Goal: Task Accomplishment & Management: Manage account settings

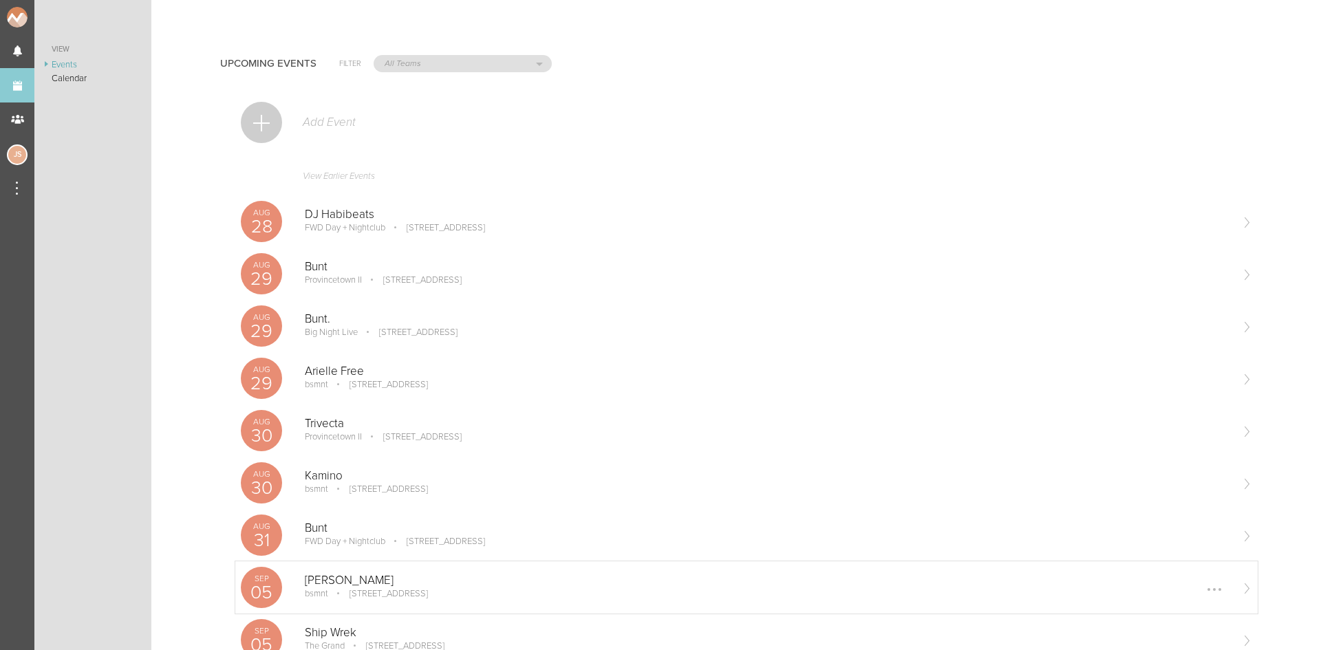
click at [436, 586] on p "[PERSON_NAME]" at bounding box center [768, 581] width 926 height 14
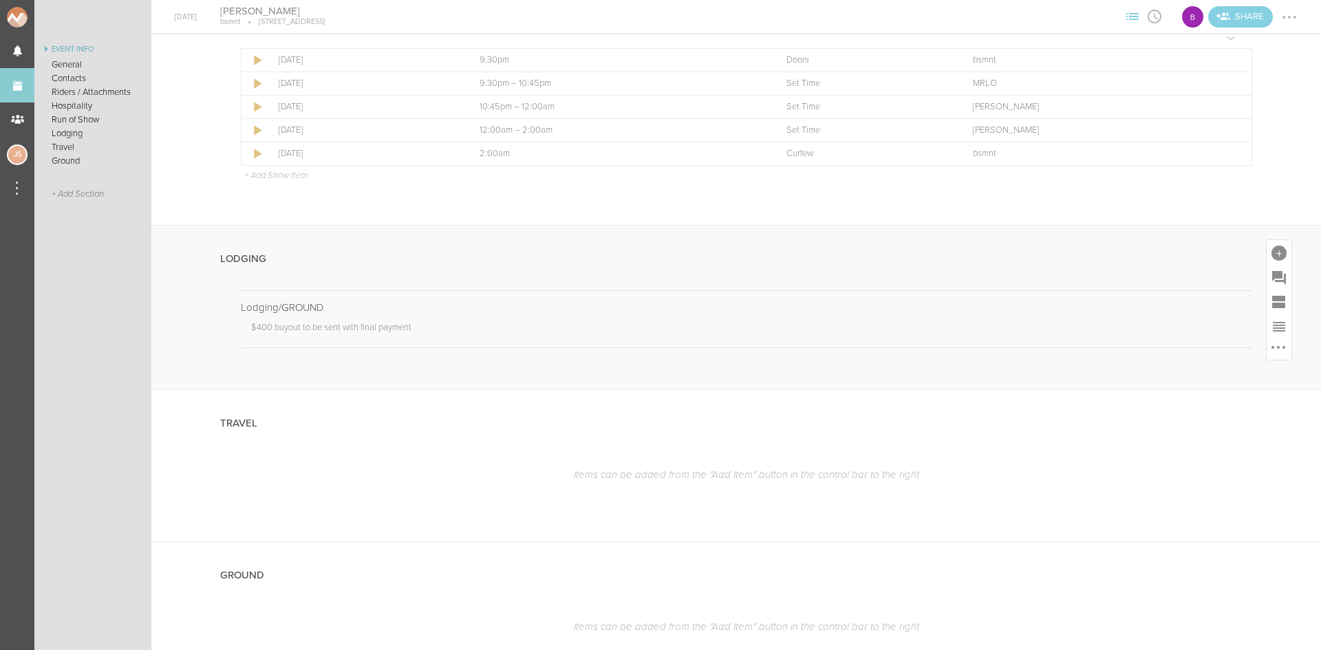
scroll to position [1016, 0]
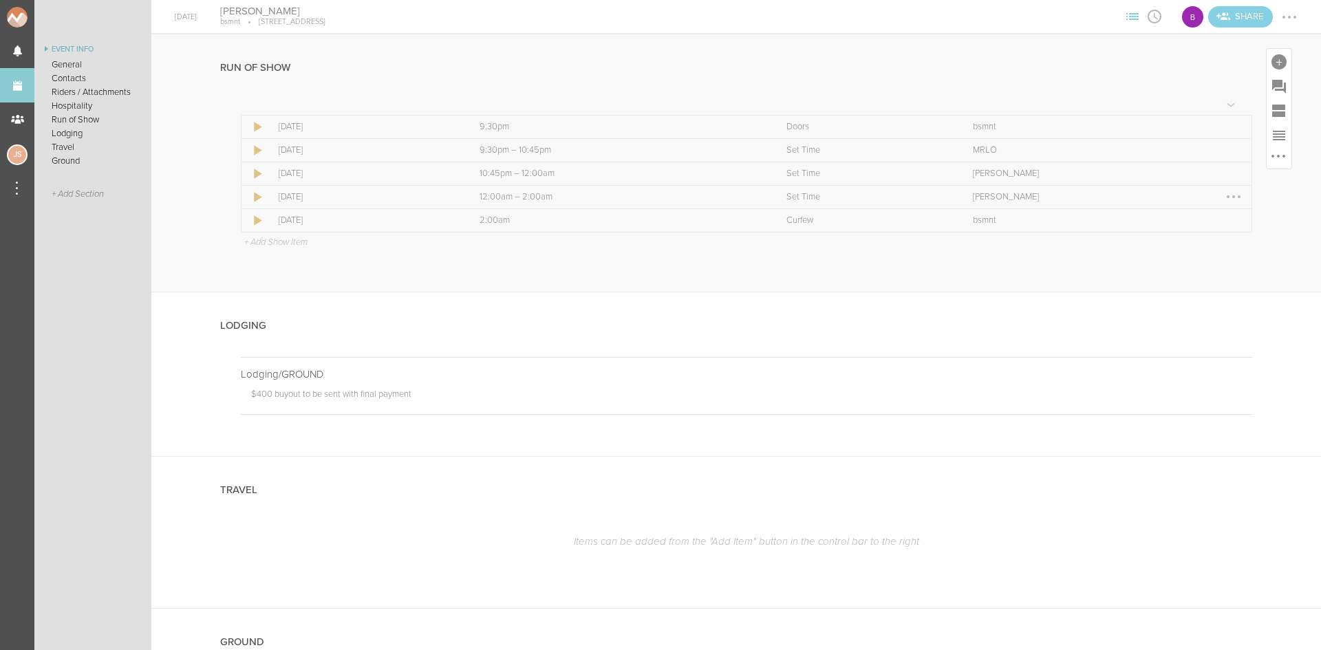
click at [1223, 191] on div at bounding box center [1234, 197] width 22 height 22
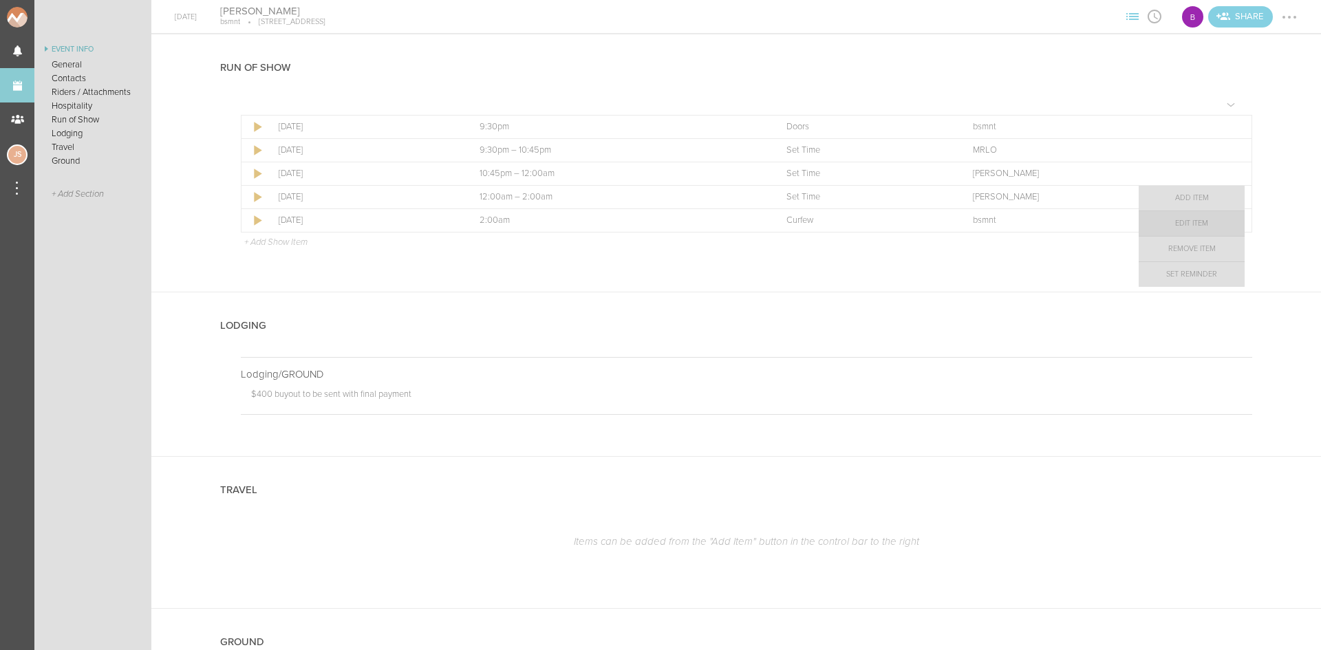
click at [1197, 226] on link "Edit Item" at bounding box center [1192, 223] width 106 height 25
select select "Set Time"
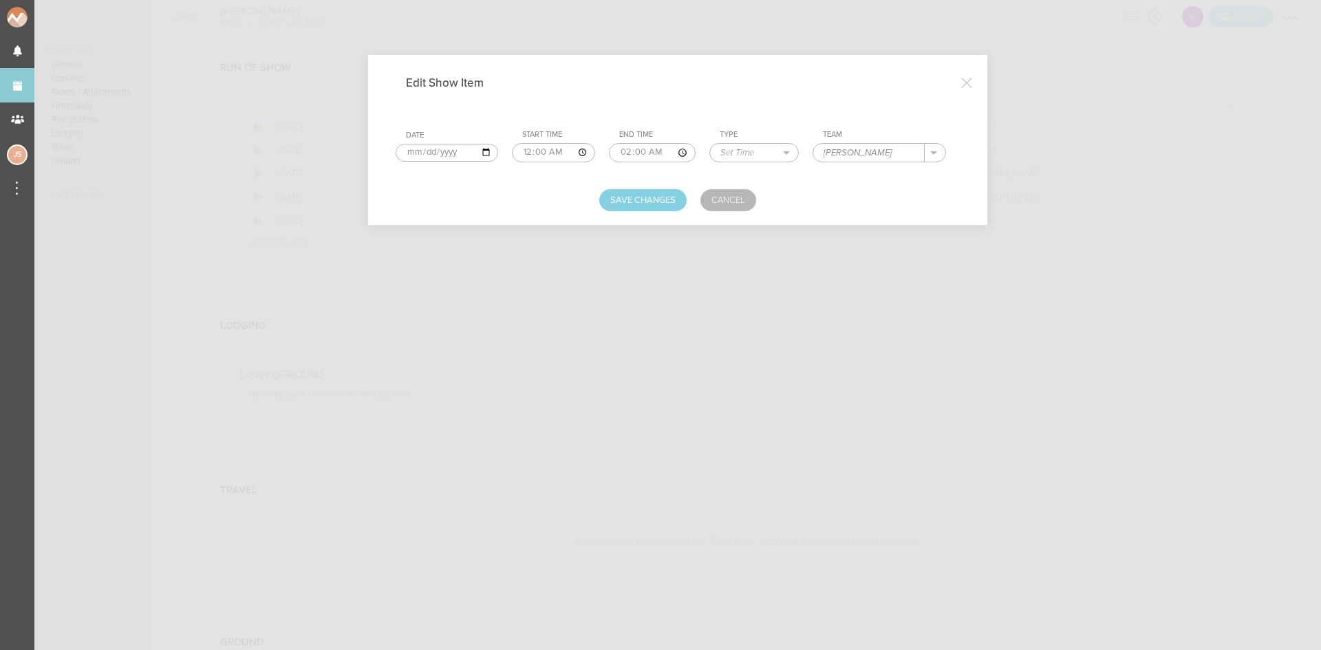
click at [539, 154] on input "00:00" at bounding box center [553, 152] width 83 height 19
type input "00:30"
click at [641, 200] on button "Save Changes" at bounding box center [642, 200] width 87 height 22
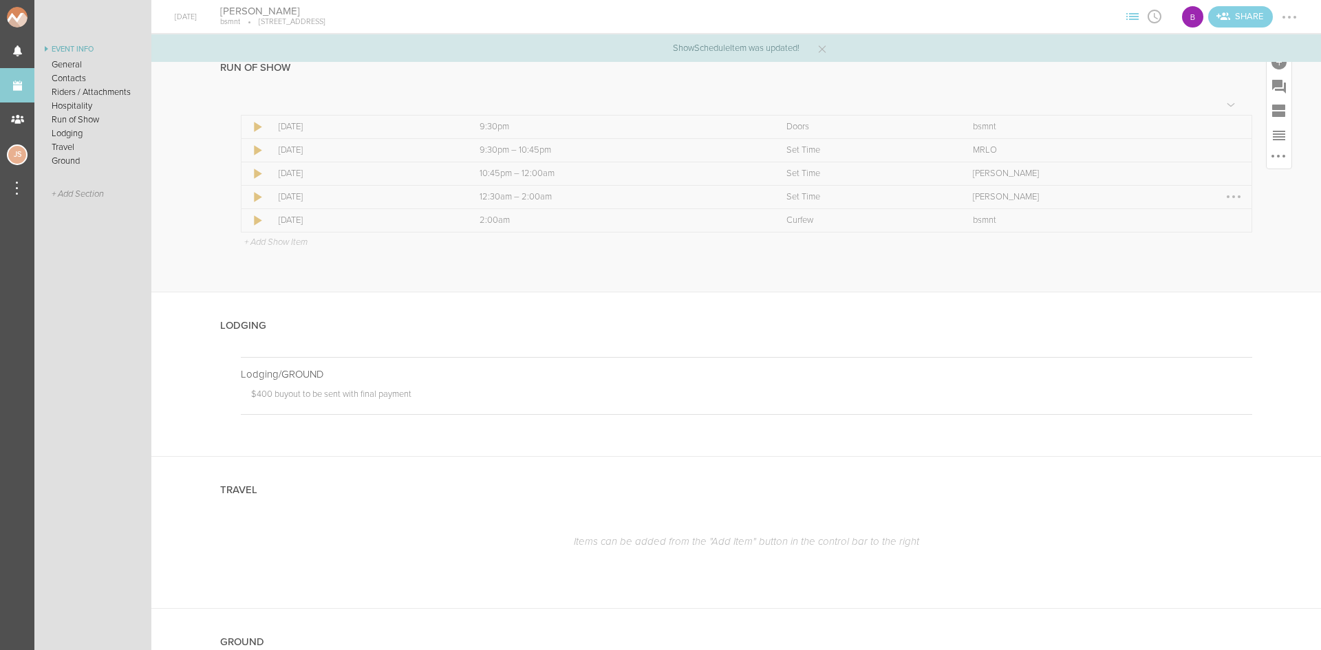
click at [1228, 200] on div at bounding box center [1234, 197] width 22 height 22
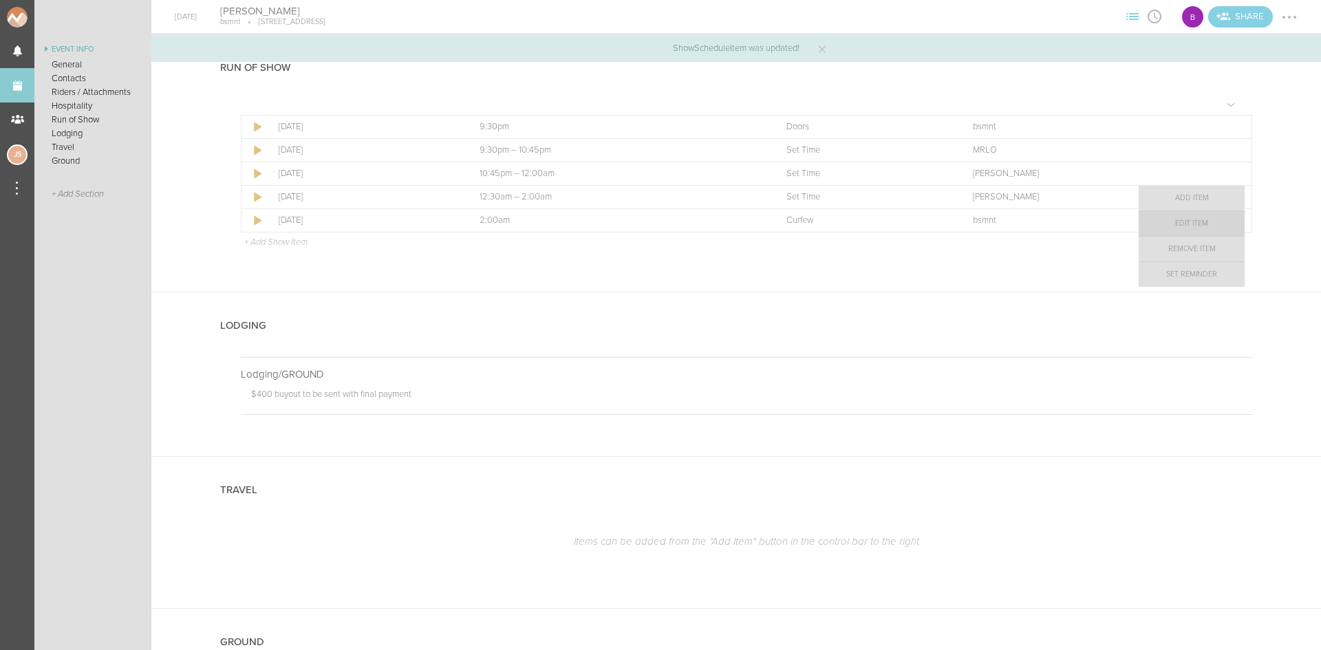
click at [1209, 215] on link "Edit Item" at bounding box center [1192, 223] width 106 height 25
select select "Set Time"
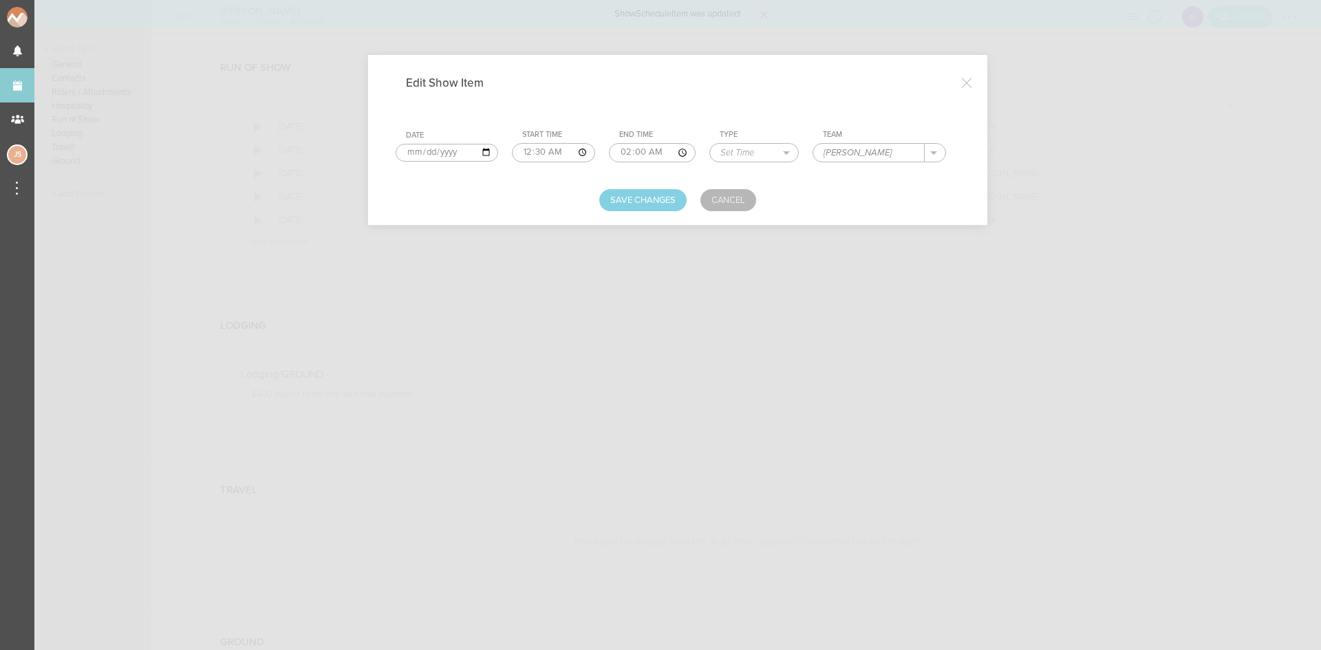
click at [871, 156] on input "Marten Hoeger" at bounding box center [868, 153] width 111 height 18
type input "Marten Hoerger"
click at [623, 197] on button "Save Changes" at bounding box center [642, 200] width 87 height 22
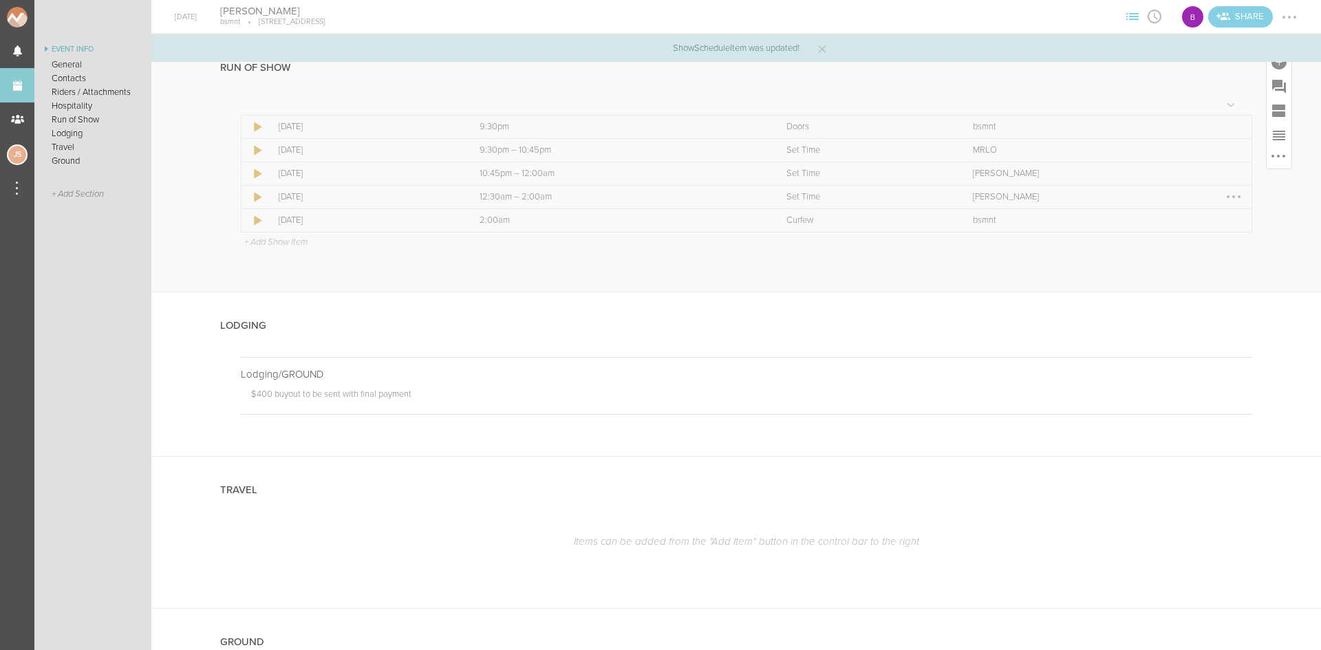
click at [1232, 197] on div at bounding box center [1233, 196] width 3 height 3
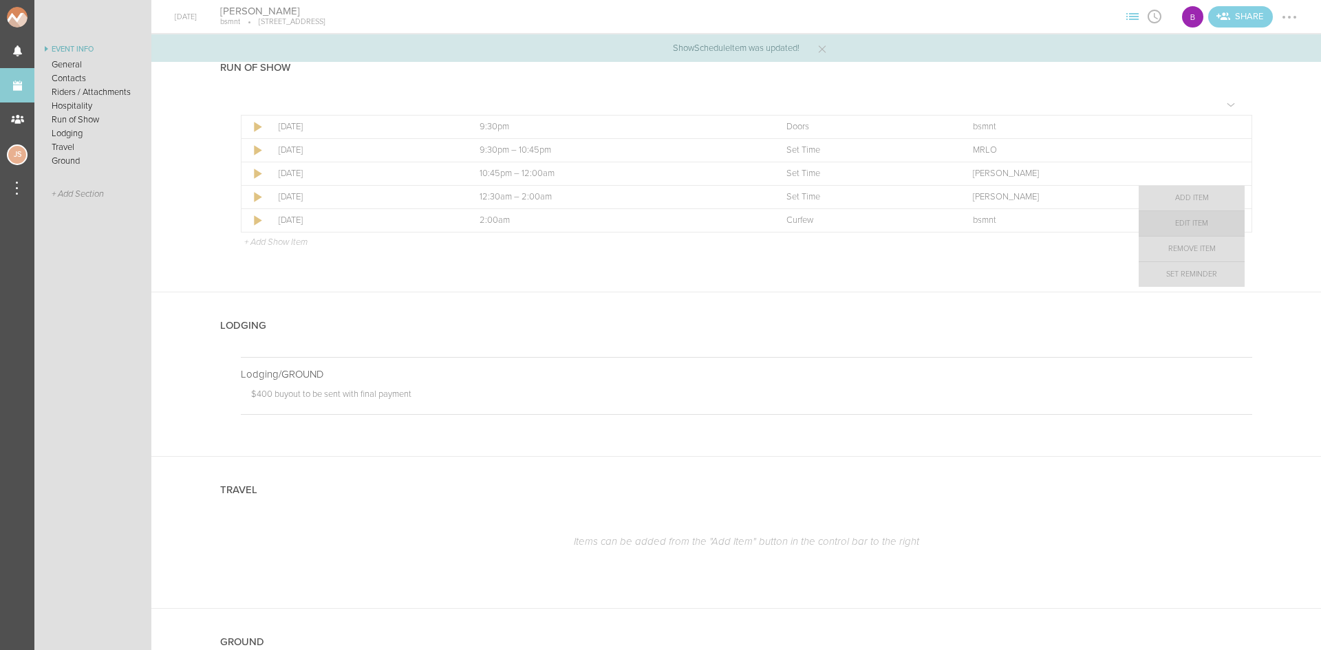
click at [1193, 219] on link "Edit Item" at bounding box center [1192, 223] width 106 height 25
select select "Set Time"
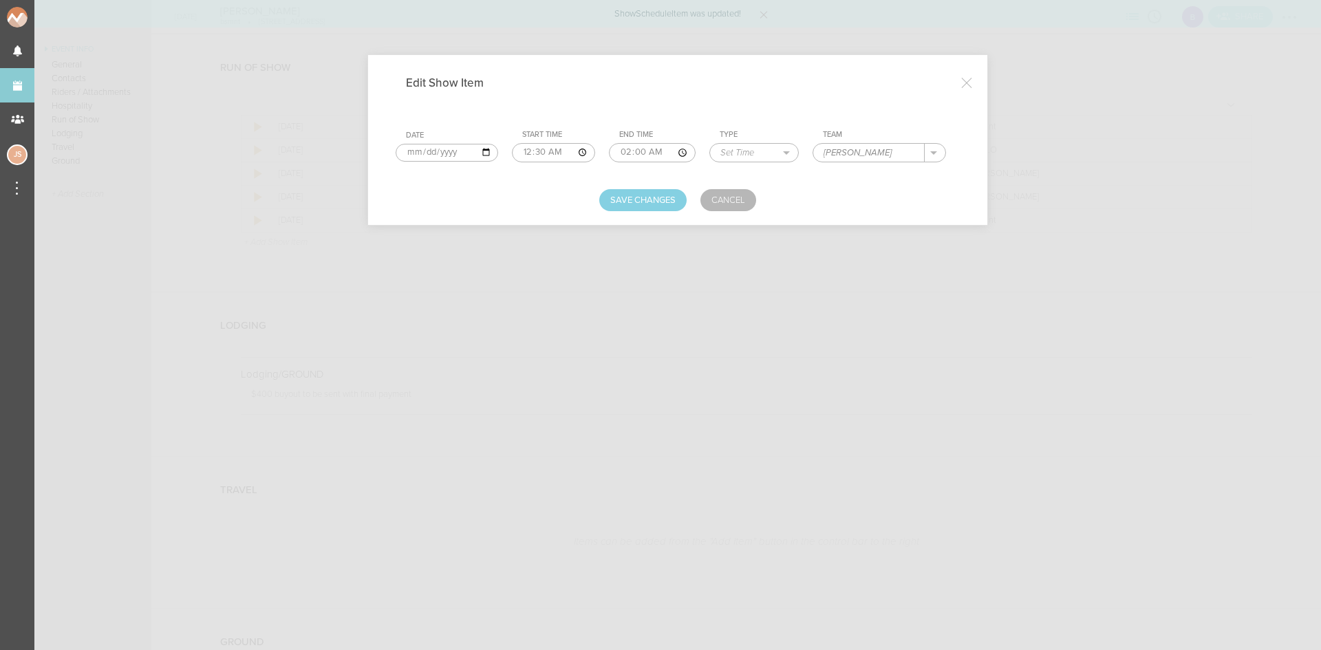
click at [871, 154] on input "Marten Hoerger" at bounding box center [868, 153] width 111 height 18
type input "Marten Horger"
click at [680, 193] on button "Save Changes" at bounding box center [642, 200] width 87 height 22
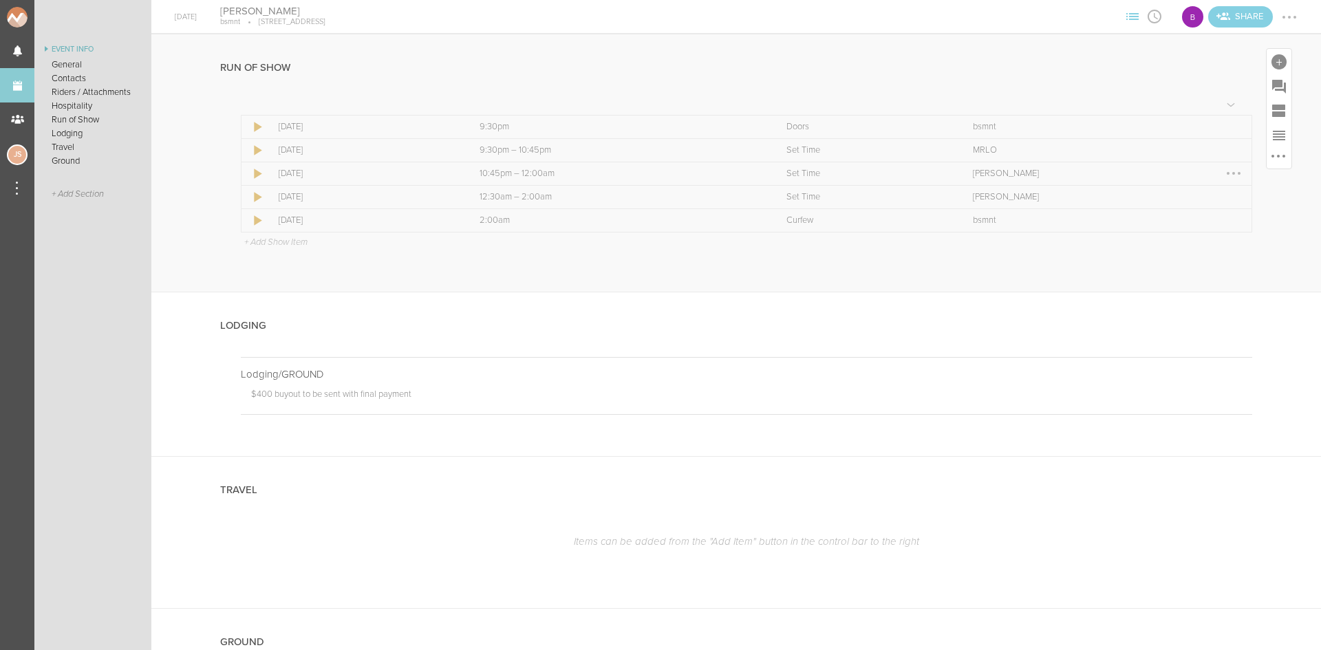
click at [1232, 173] on div at bounding box center [1233, 173] width 3 height 3
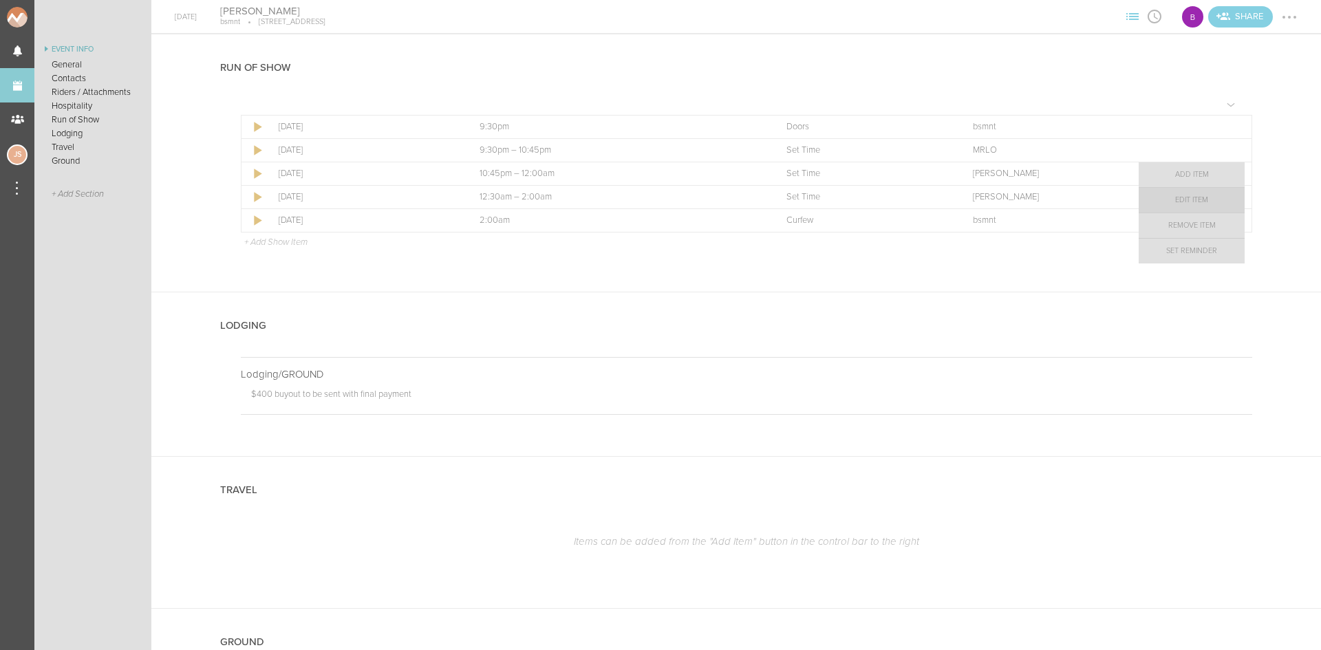
click at [1202, 198] on link "Edit Item" at bounding box center [1192, 200] width 106 height 25
select select "Set Time"
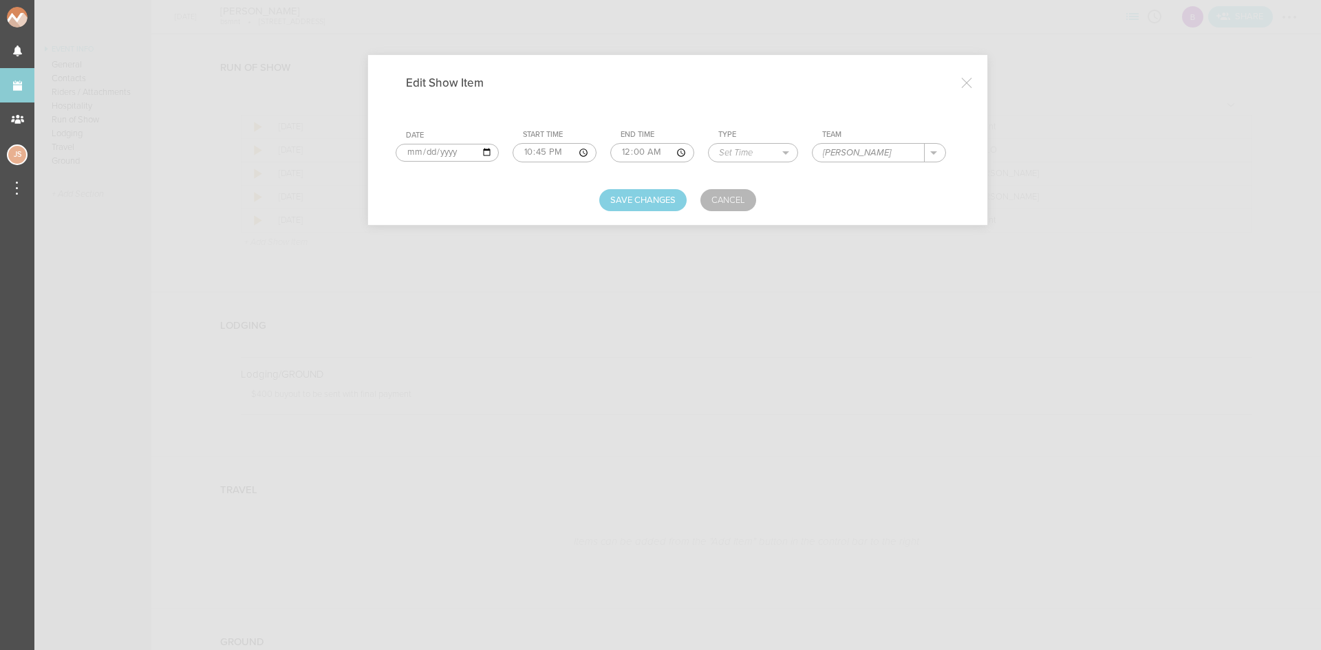
click at [632, 155] on input "00:00" at bounding box center [652, 152] width 84 height 19
type input "00:30"
click at [531, 149] on input "22:45" at bounding box center [555, 152] width 84 height 19
type input "23:00"
click at [620, 203] on button "Save Changes" at bounding box center [642, 200] width 87 height 22
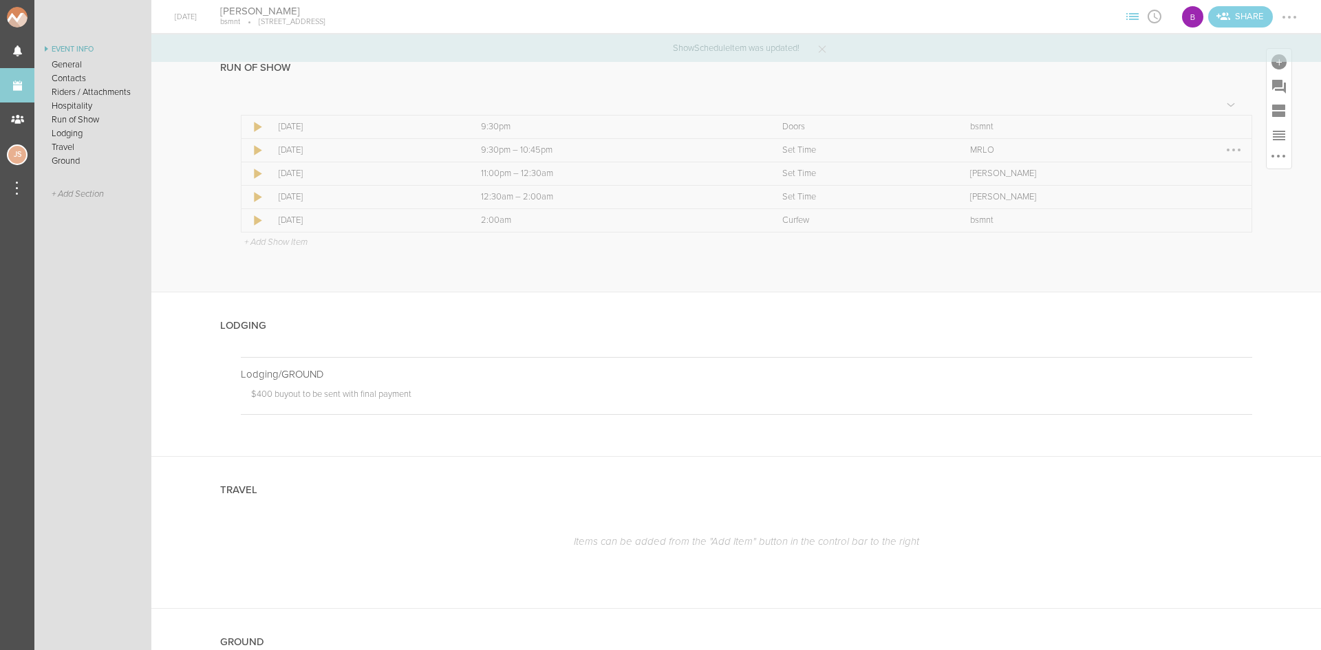
click at [1223, 149] on div at bounding box center [1234, 150] width 22 height 22
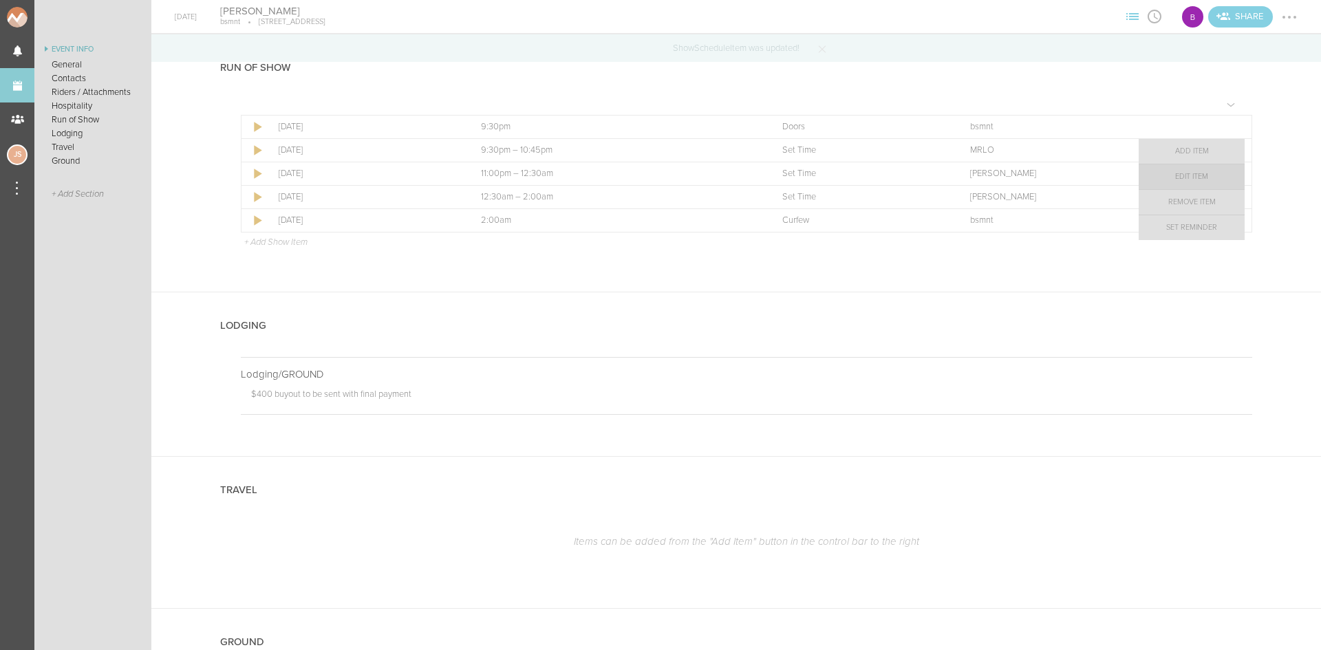
click at [1216, 175] on link "Edit Item" at bounding box center [1192, 176] width 106 height 25
select select "Set Time"
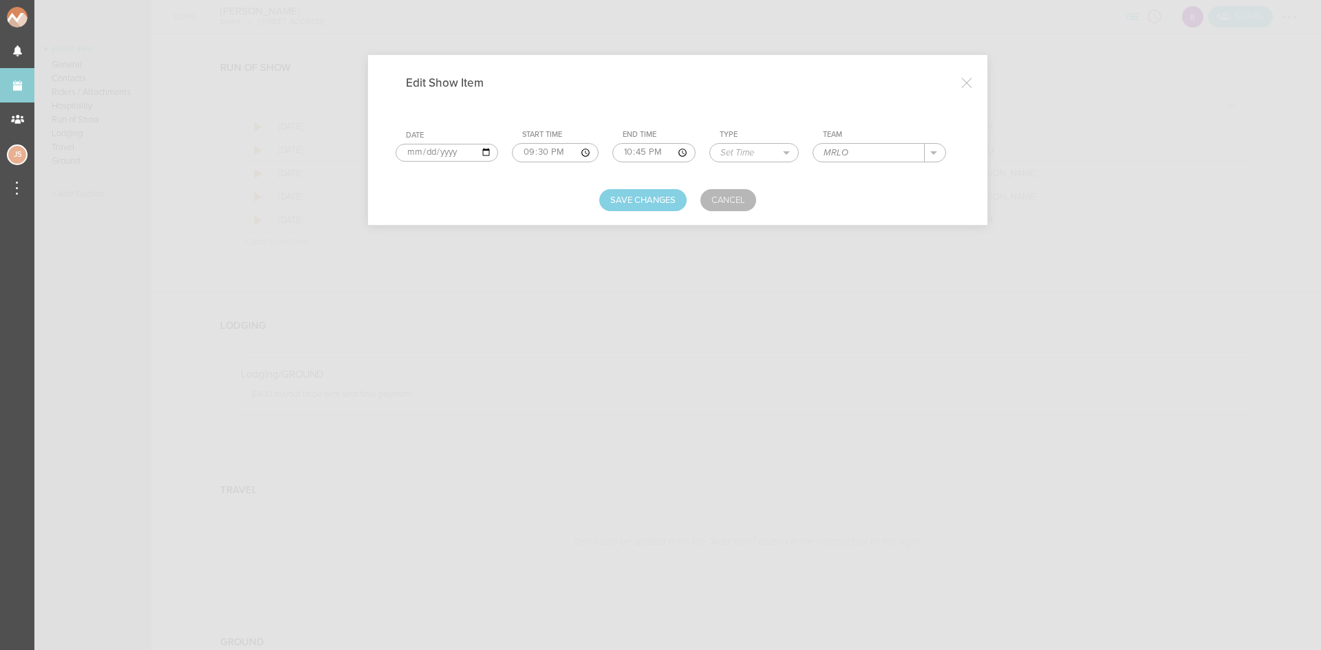
click at [622, 153] on input "22:45" at bounding box center [653, 152] width 83 height 19
type input "23:00"
click at [645, 202] on button "Save Changes" at bounding box center [642, 200] width 87 height 22
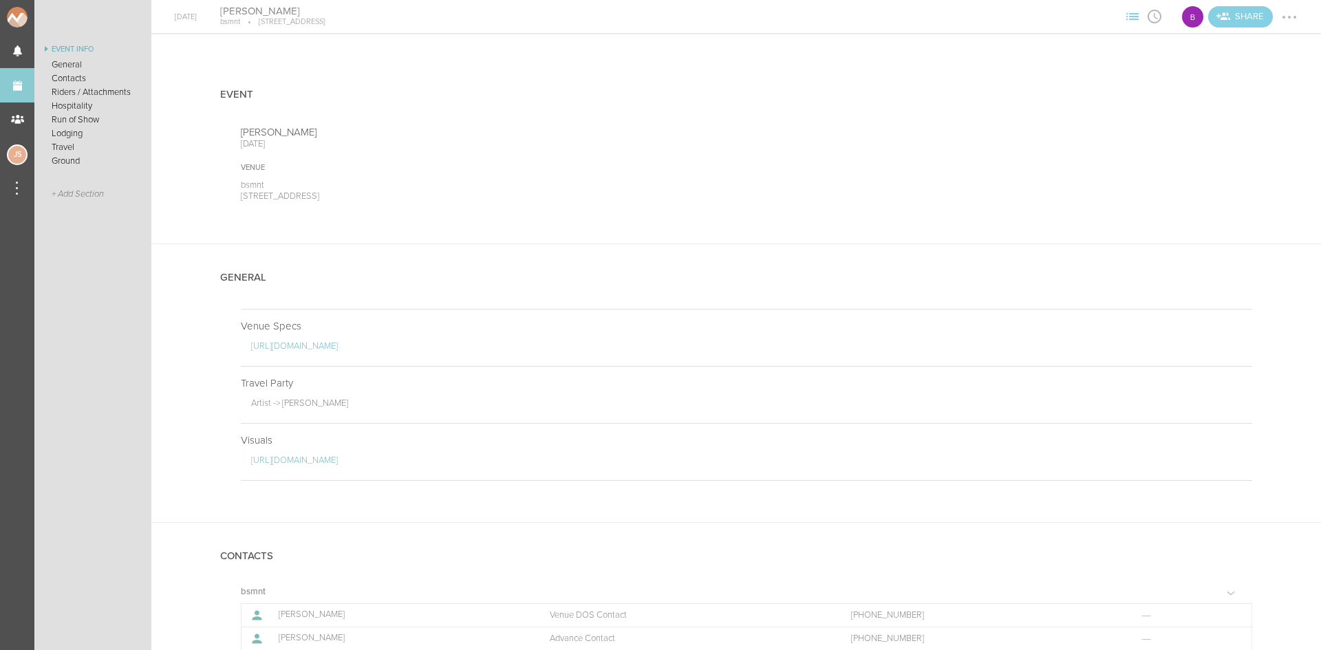
scroll to position [0, 0]
click at [1285, 20] on div at bounding box center [1290, 17] width 22 height 22
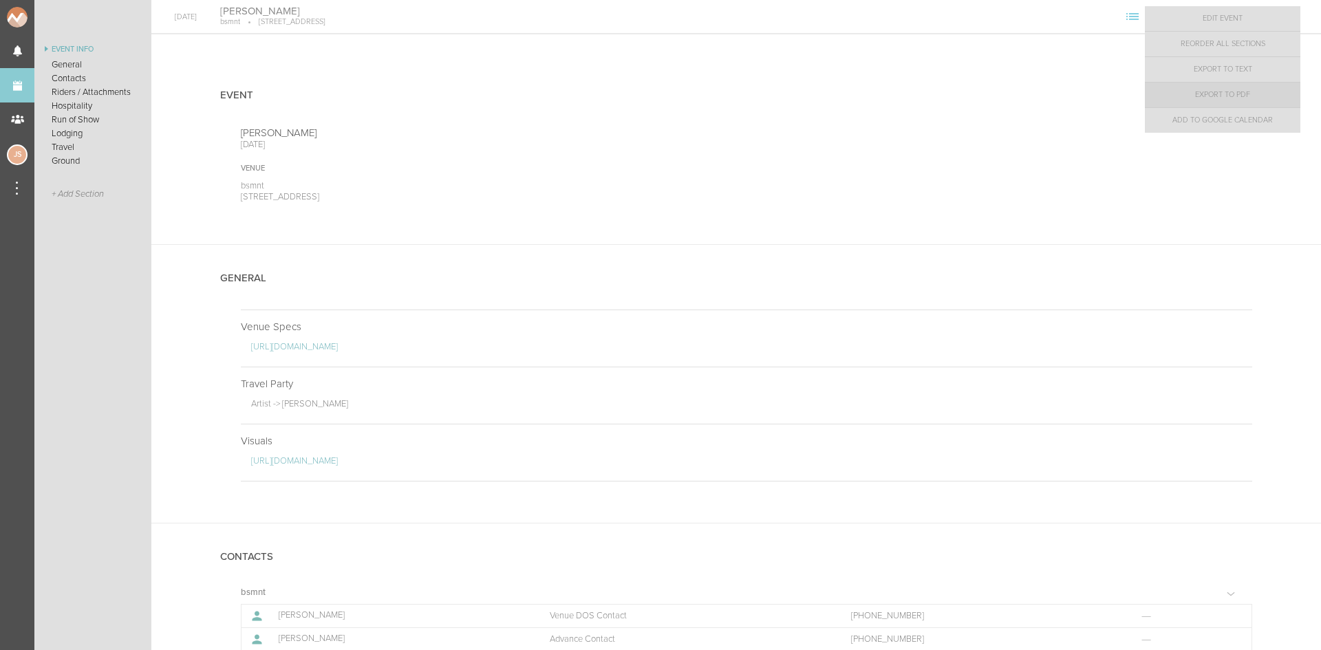
click at [1275, 97] on link "Export to PDF" at bounding box center [1223, 95] width 156 height 25
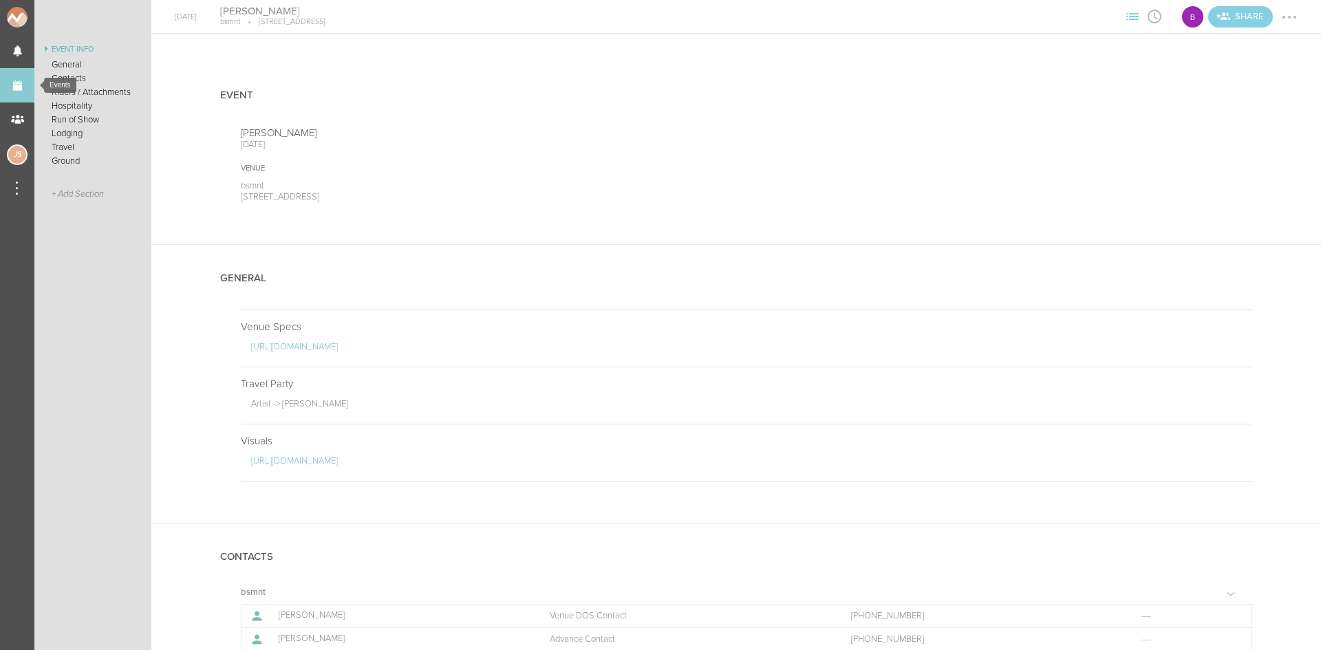
click at [21, 88] on link "Events" at bounding box center [17, 85] width 34 height 34
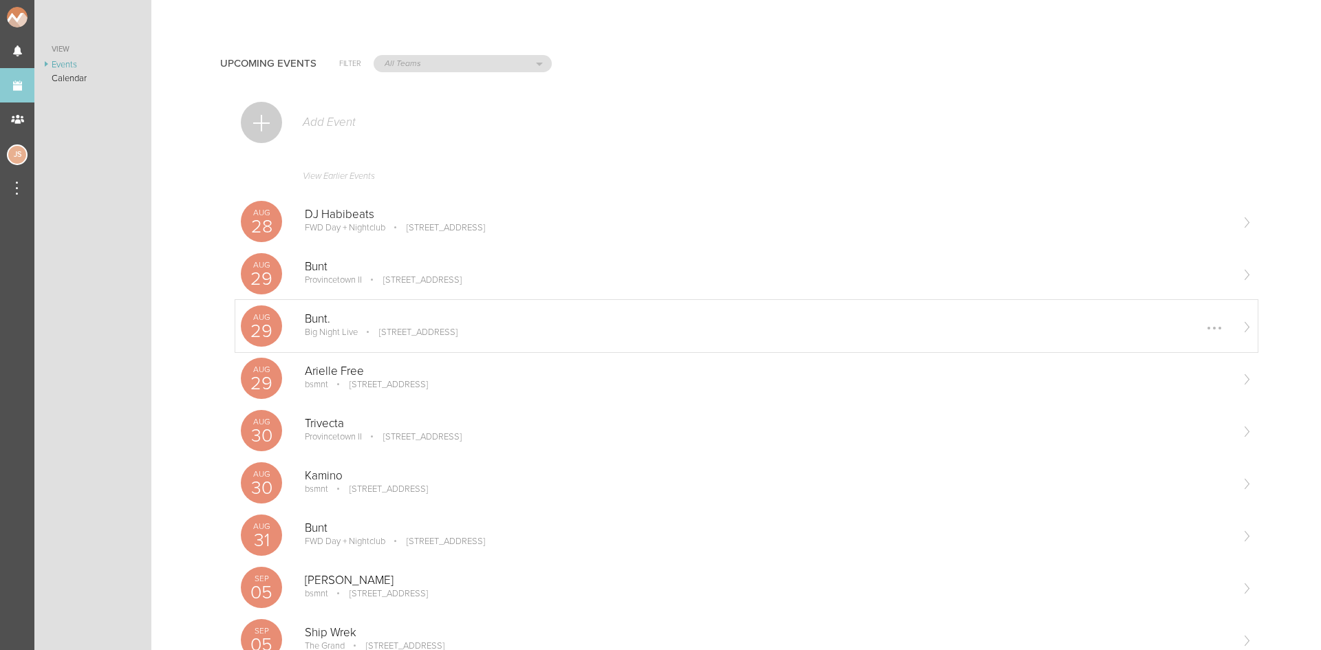
click at [352, 327] on p "Big Night Live" at bounding box center [331, 332] width 53 height 11
click at [8, 88] on link "Events" at bounding box center [17, 85] width 34 height 34
click at [351, 283] on p "Provincetown II" at bounding box center [333, 280] width 57 height 11
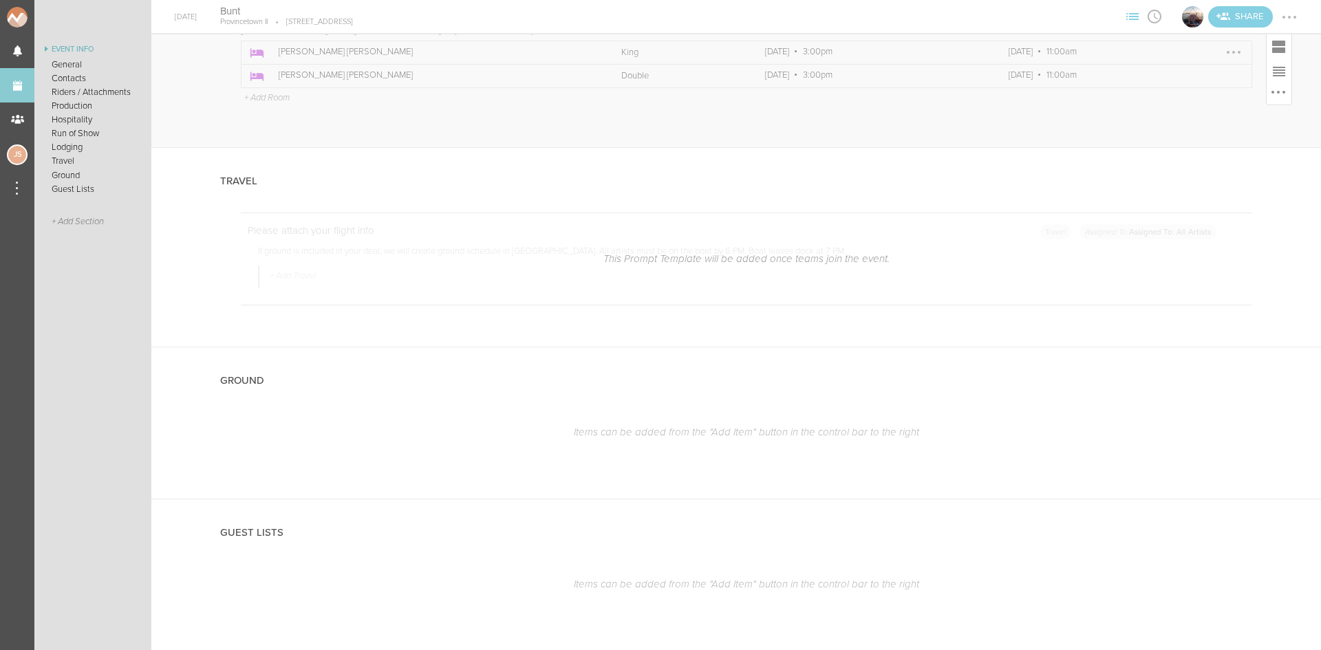
scroll to position [2506, 0]
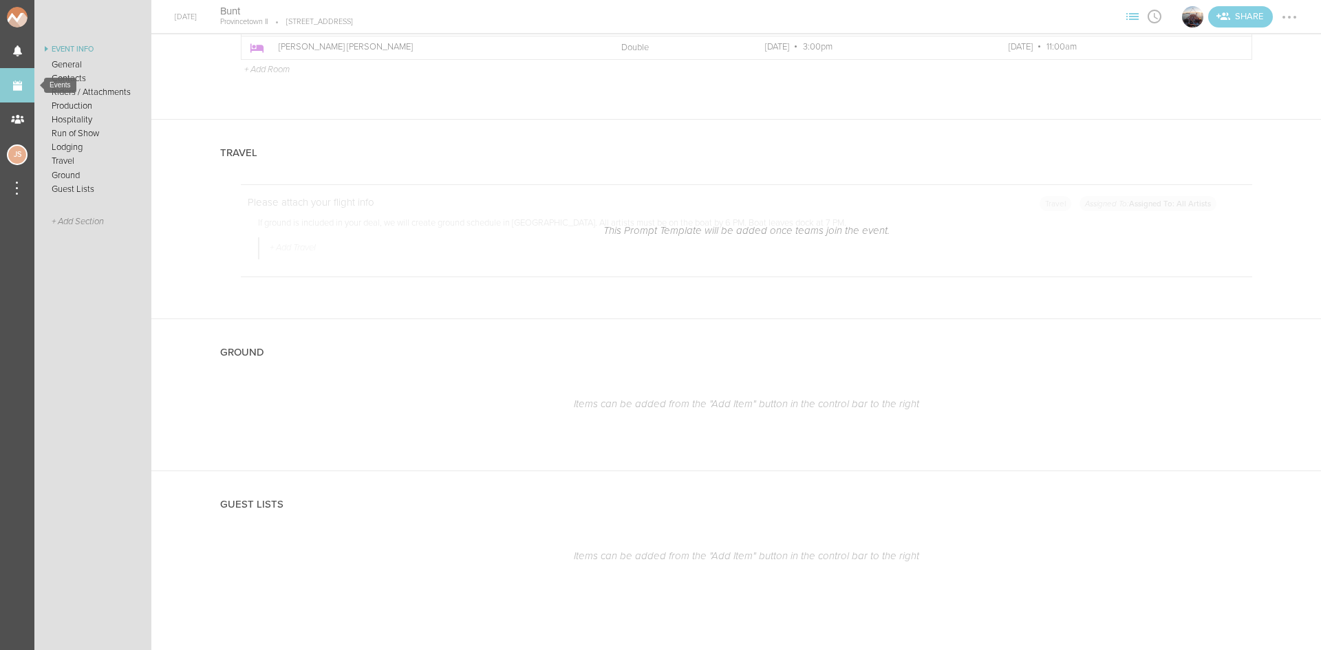
click at [21, 96] on link "Events" at bounding box center [17, 85] width 34 height 34
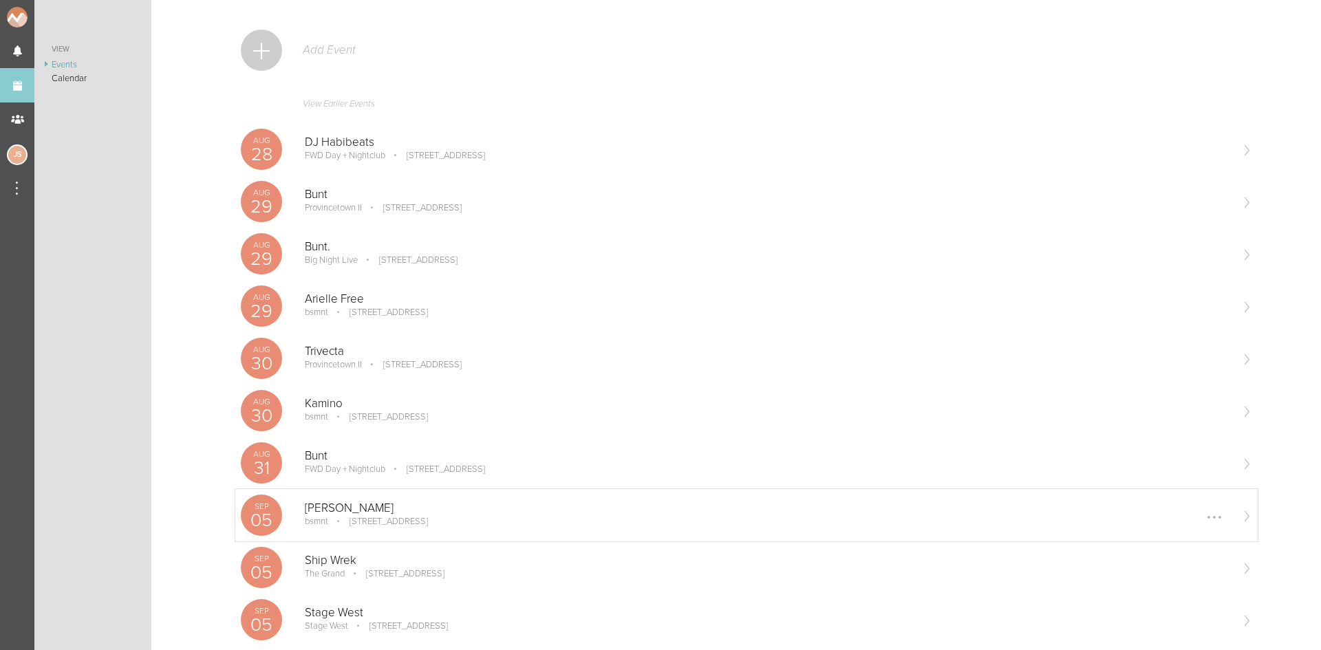
scroll to position [344, 0]
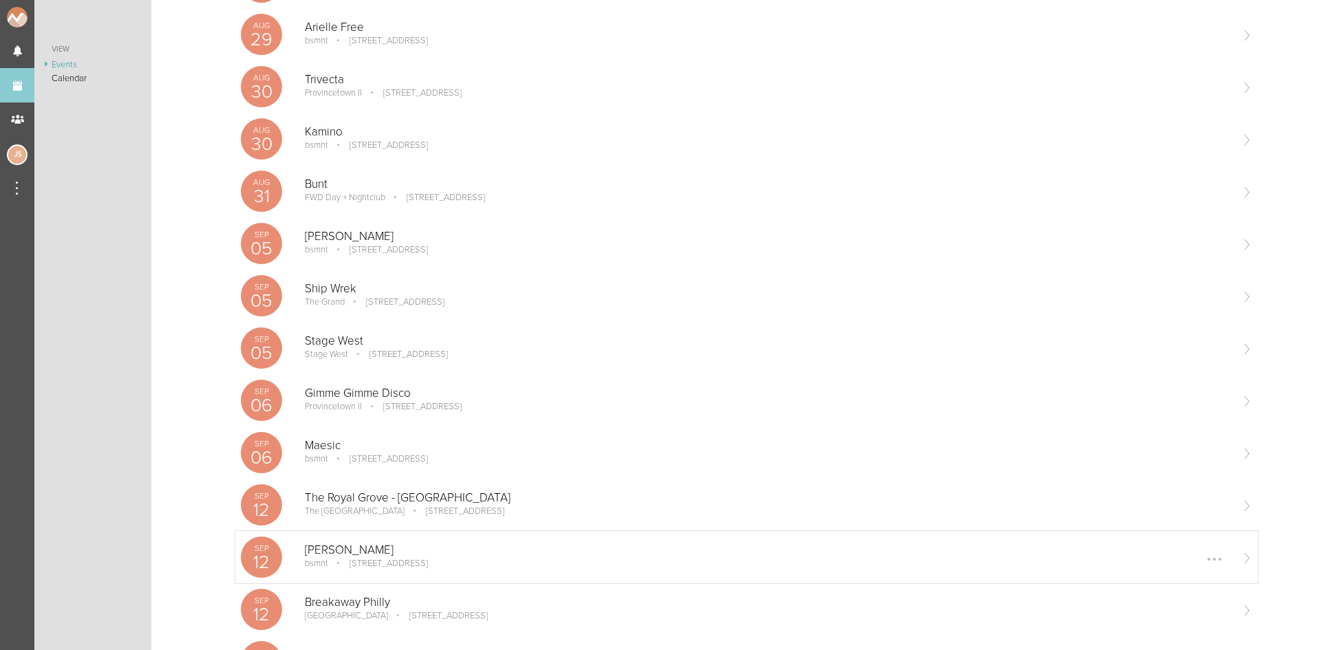
click at [354, 556] on p "[PERSON_NAME]" at bounding box center [768, 551] width 926 height 14
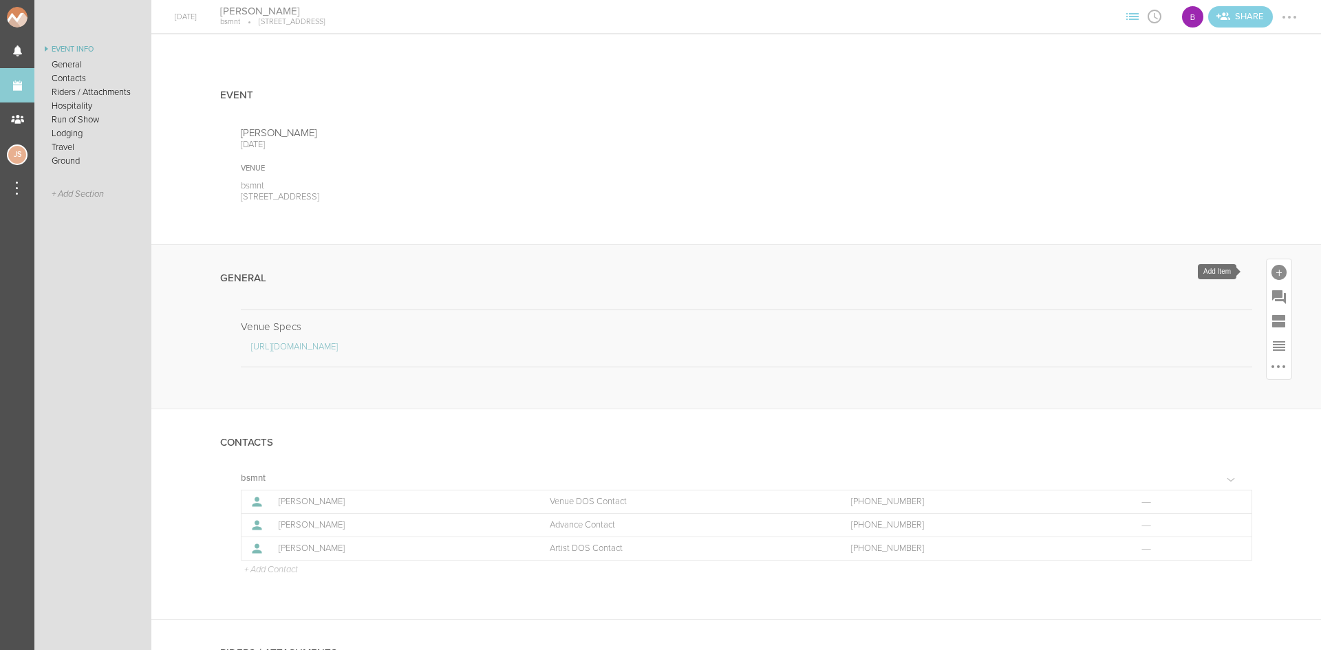
click at [1272, 269] on div at bounding box center [1279, 272] width 15 height 15
click at [1079, 478] on icon at bounding box center [1086, 483] width 17 height 15
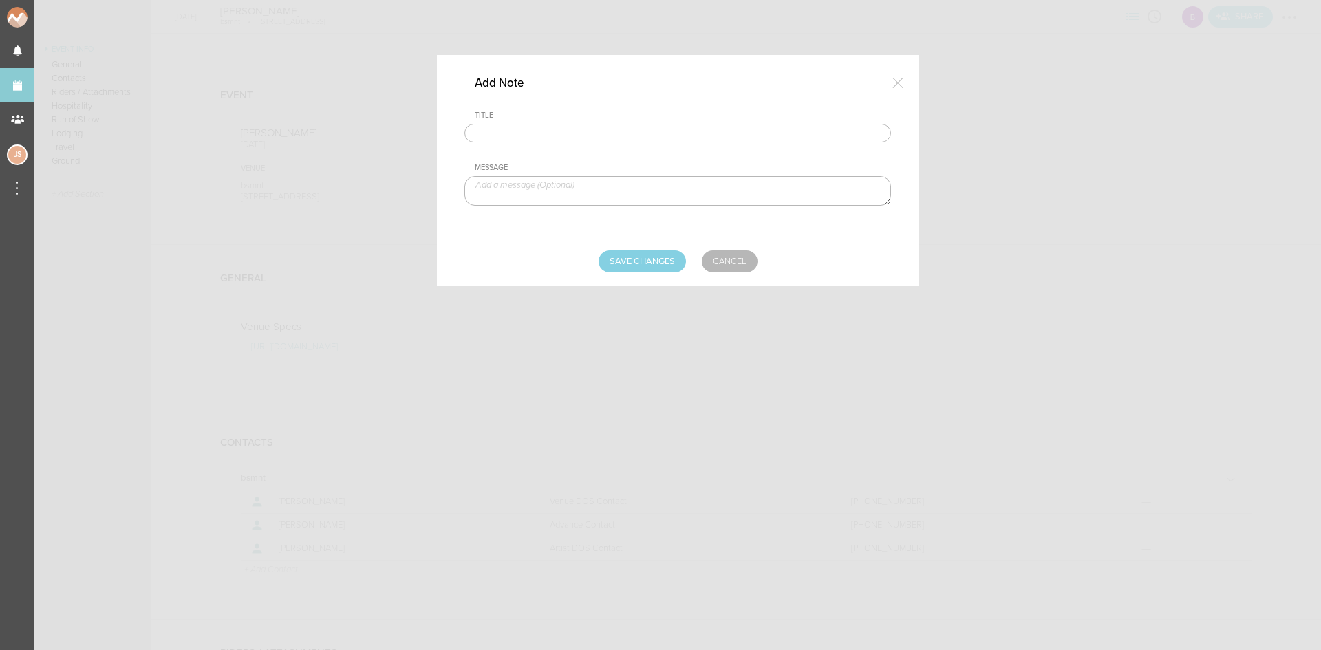
click at [674, 130] on input "text" at bounding box center [678, 133] width 427 height 19
type input "Travel Party"
click at [575, 200] on textarea at bounding box center [678, 191] width 427 height 30
type textarea "Tony Romera - Artist"
click at [620, 259] on input "Save Changes" at bounding box center [642, 261] width 87 height 22
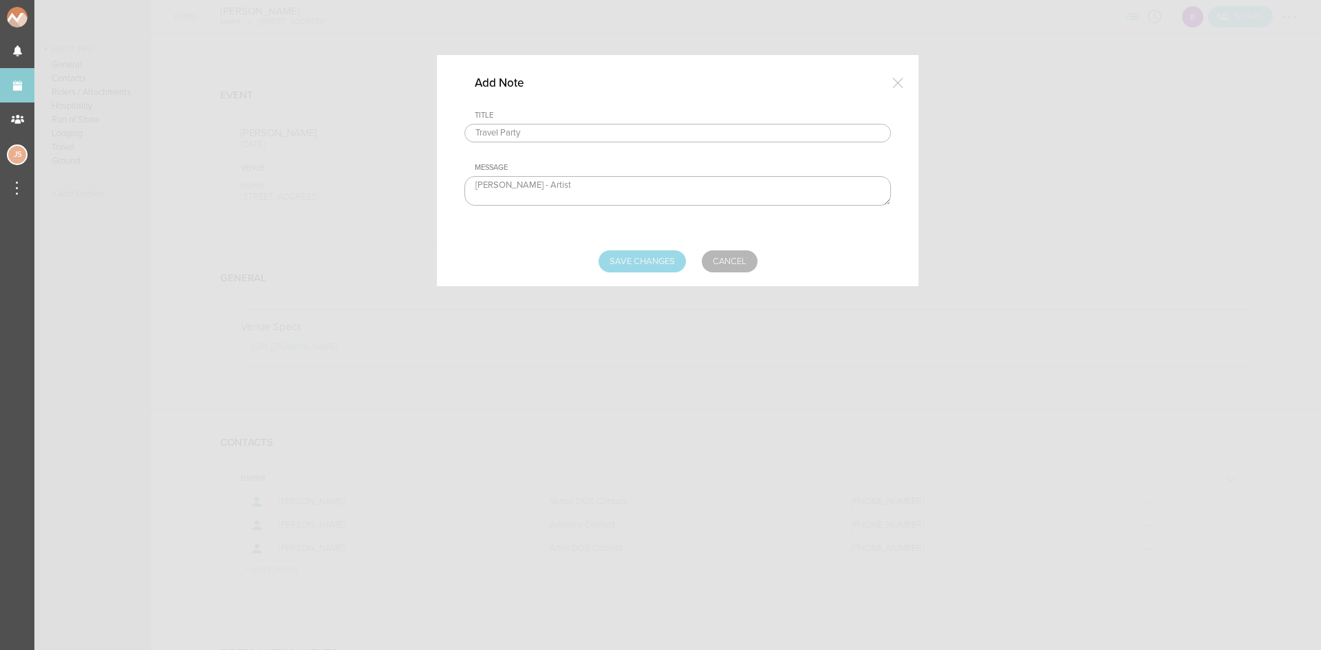
type input "Saving..."
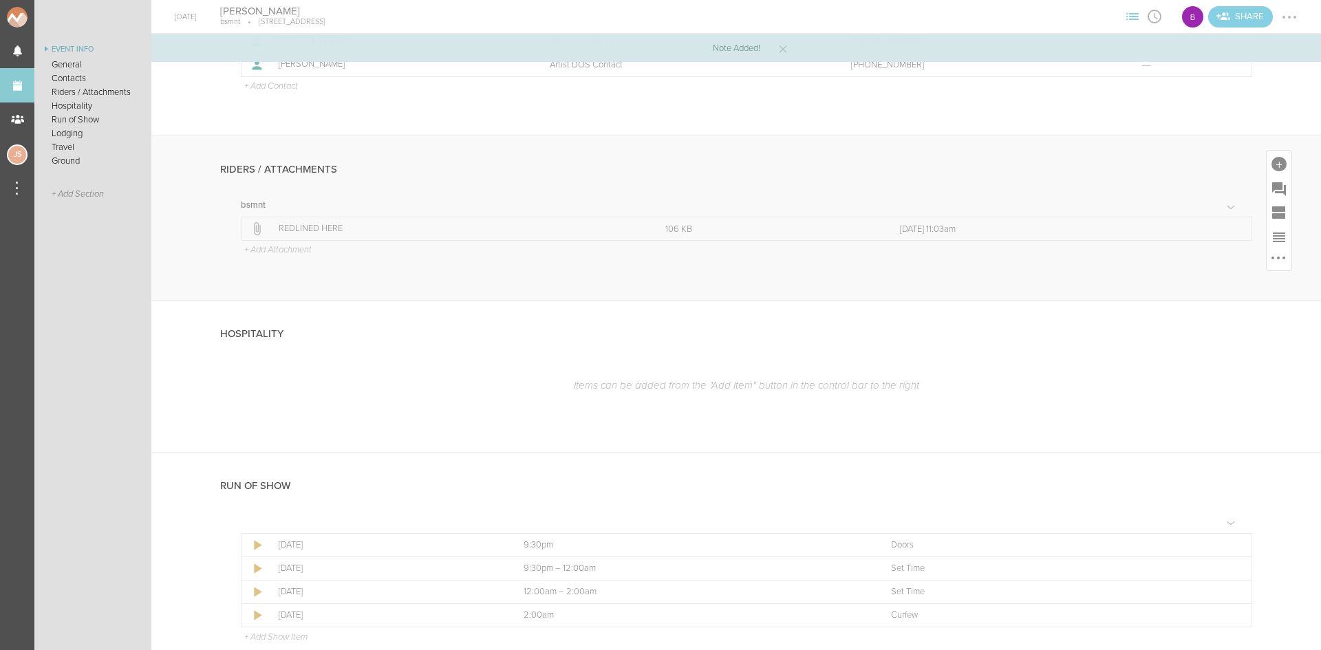
scroll to position [688, 0]
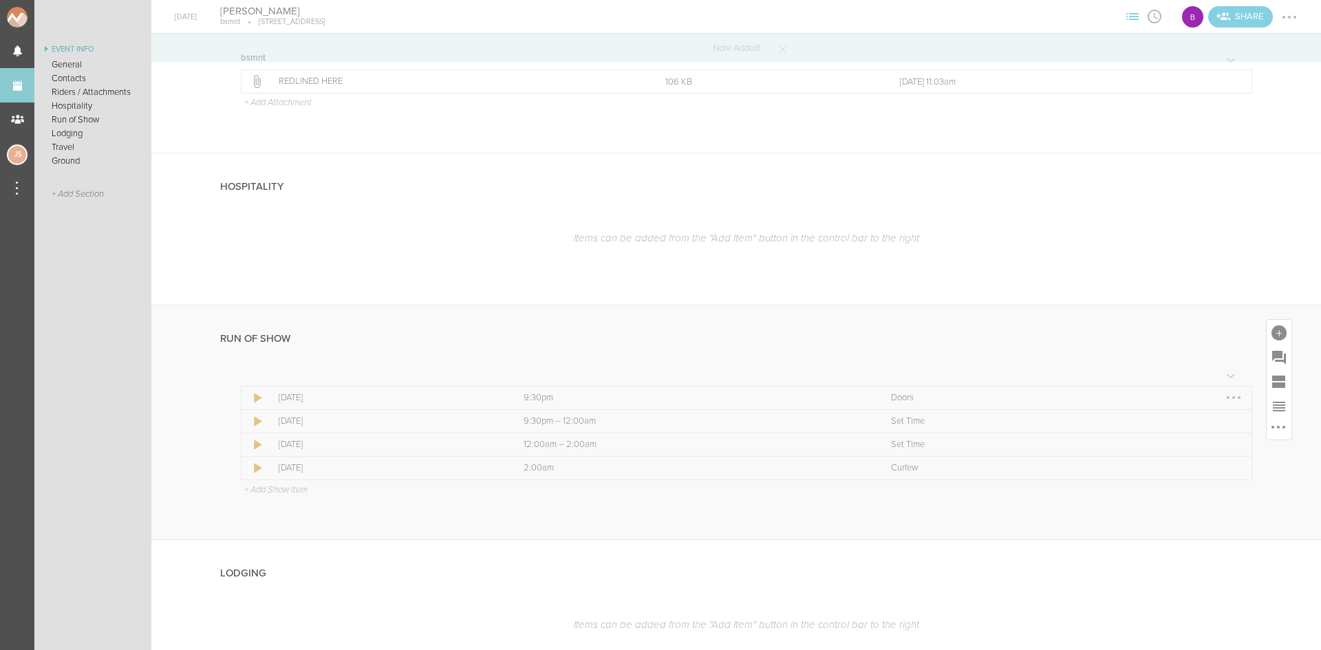
click at [1232, 397] on div at bounding box center [1233, 397] width 3 height 3
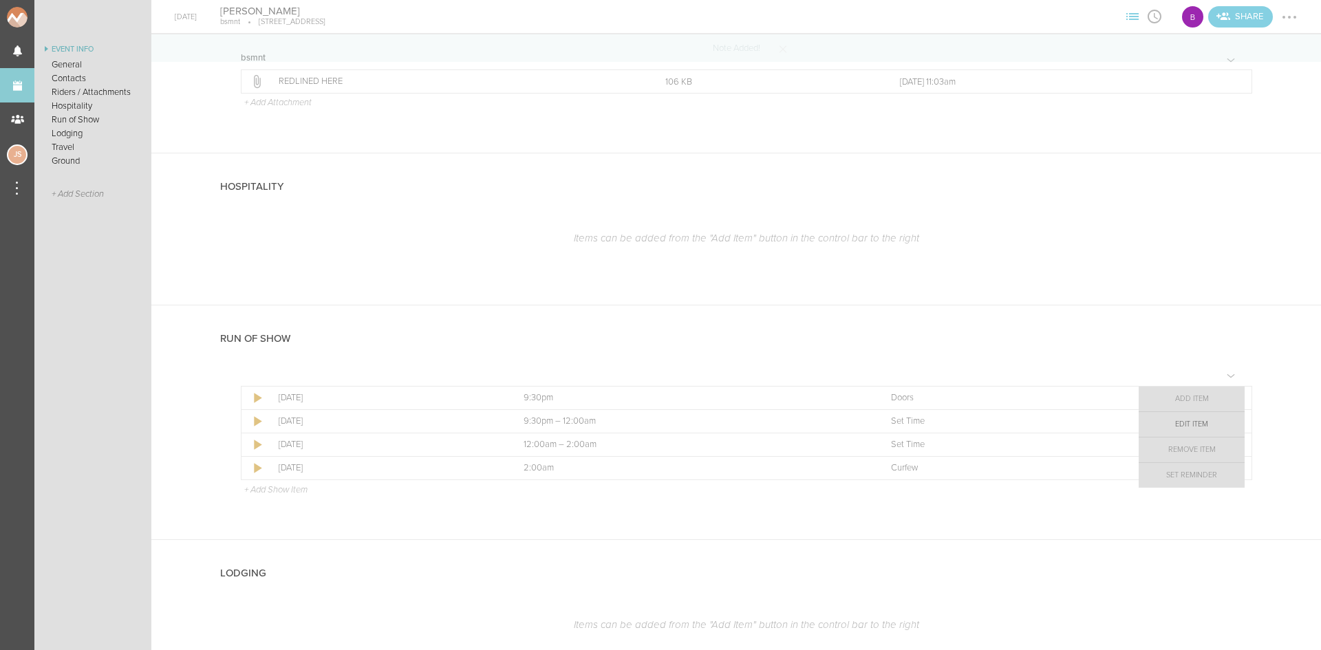
drag, startPoint x: 1219, startPoint y: 428, endPoint x: 1184, endPoint y: 405, distance: 42.4
click at [1219, 428] on link "Edit Item" at bounding box center [1192, 424] width 106 height 25
select select "Doors"
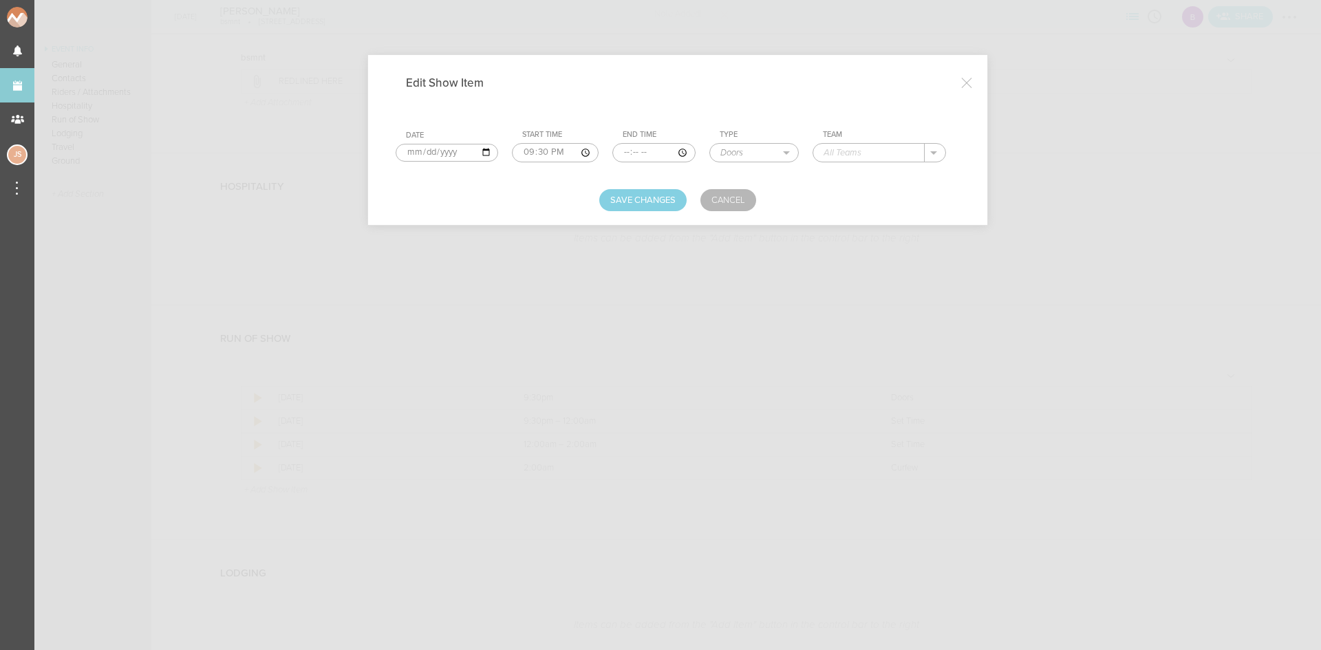
click at [868, 160] on input "text" at bounding box center [868, 153] width 111 height 18
click at [868, 169] on div "bsmnt" at bounding box center [850, 174] width 53 height 24
type input "bsmnt"
click at [665, 202] on button "Save Changes" at bounding box center [642, 200] width 87 height 22
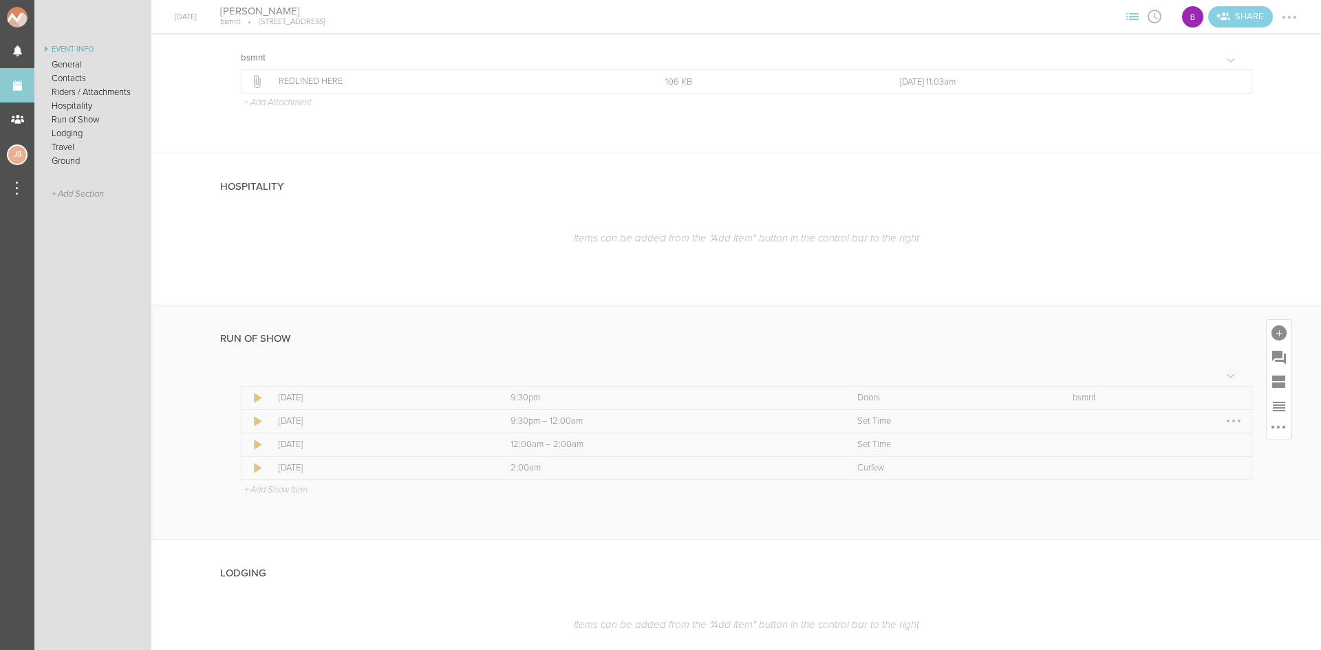
click at [1226, 423] on div at bounding box center [1234, 421] width 22 height 22
click at [1213, 445] on link "Edit Item" at bounding box center [1192, 448] width 106 height 25
select select "Set Time"
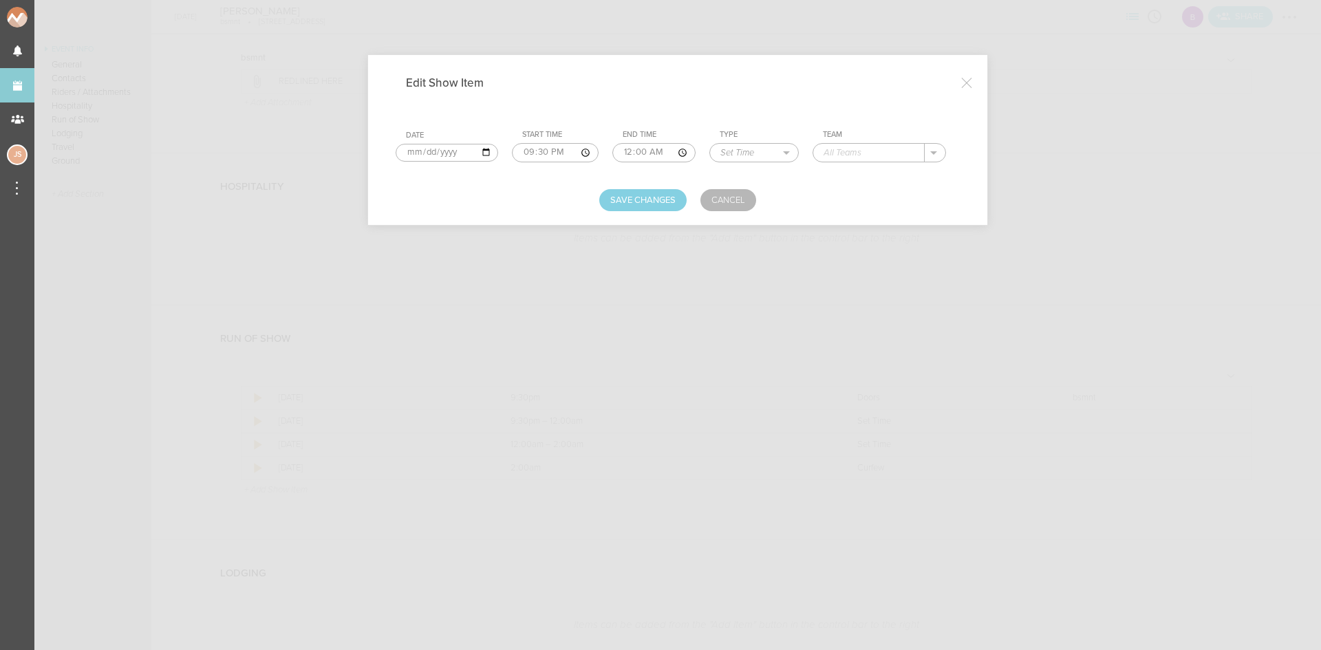
click at [619, 151] on input "00:00" at bounding box center [653, 152] width 83 height 19
type input "22:45"
type input "Em"
click at [636, 195] on button "Save Changes" at bounding box center [642, 200] width 87 height 22
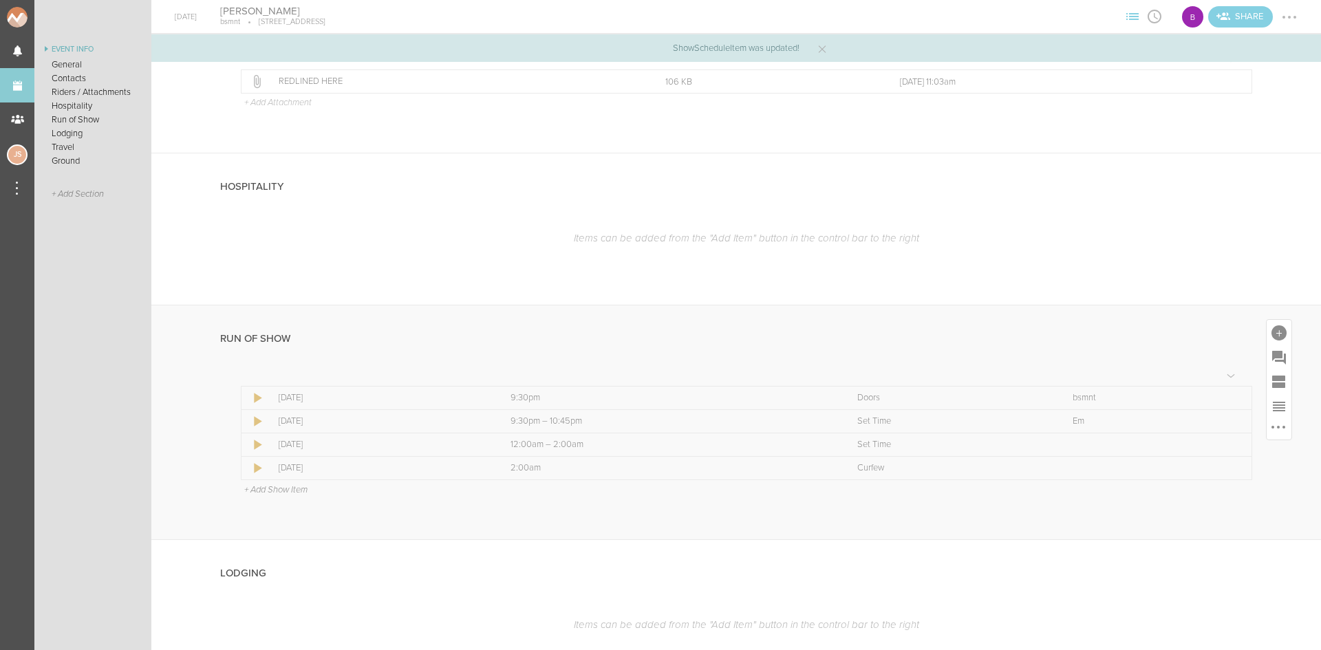
click at [277, 493] on p "+ Add Show Item" at bounding box center [275, 489] width 63 height 11
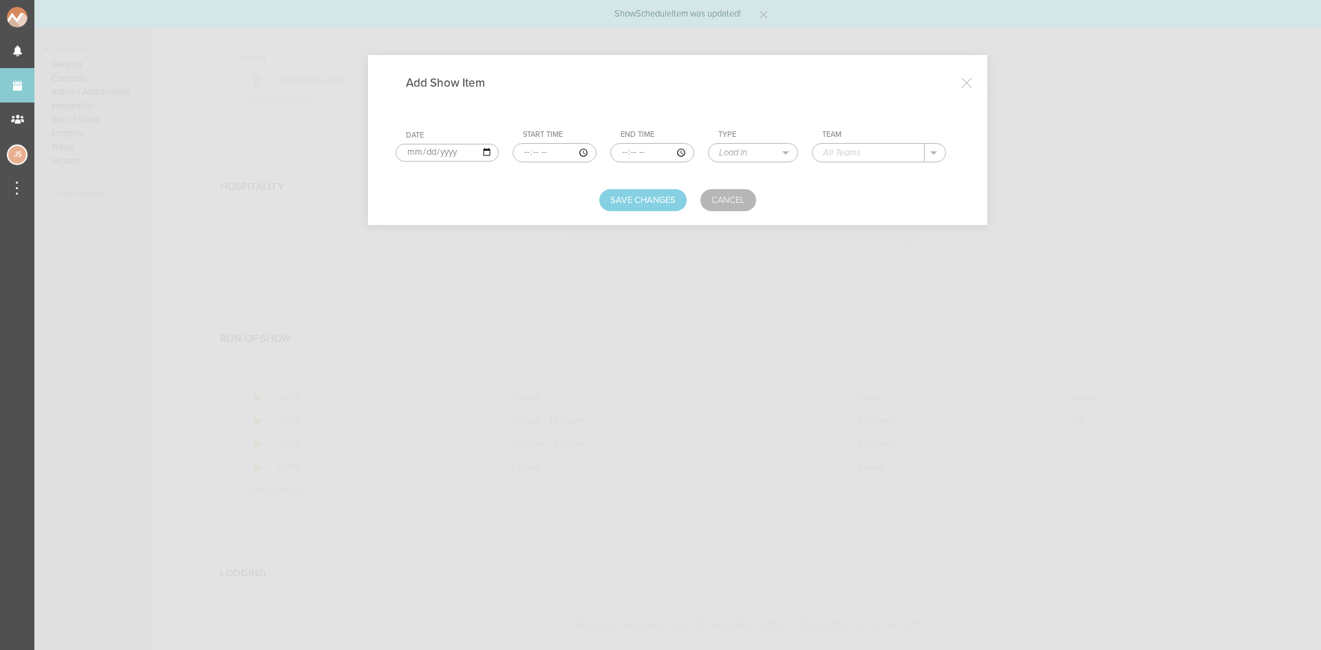
click at [522, 149] on input "time" at bounding box center [555, 152] width 84 height 19
type input "22:45"
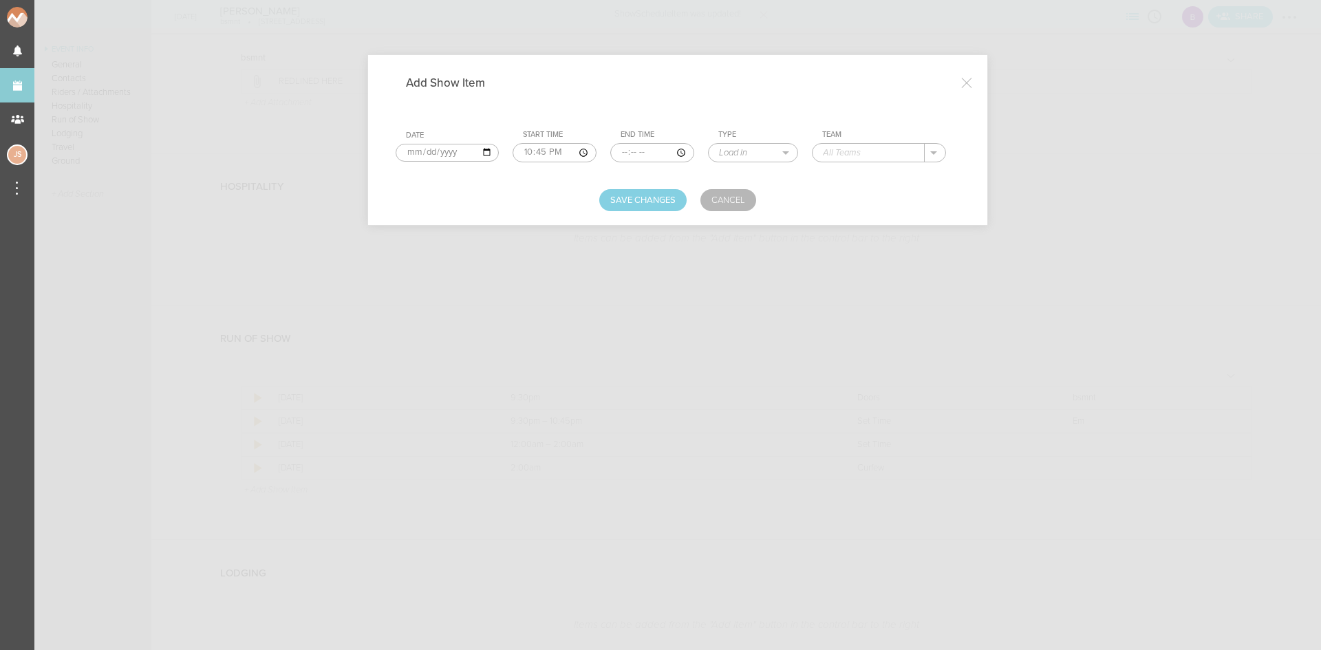
type input "00:00"
select select "Set Time"
type input "Flight Kontrol"
click at [629, 198] on button "Save Changes" at bounding box center [642, 200] width 87 height 22
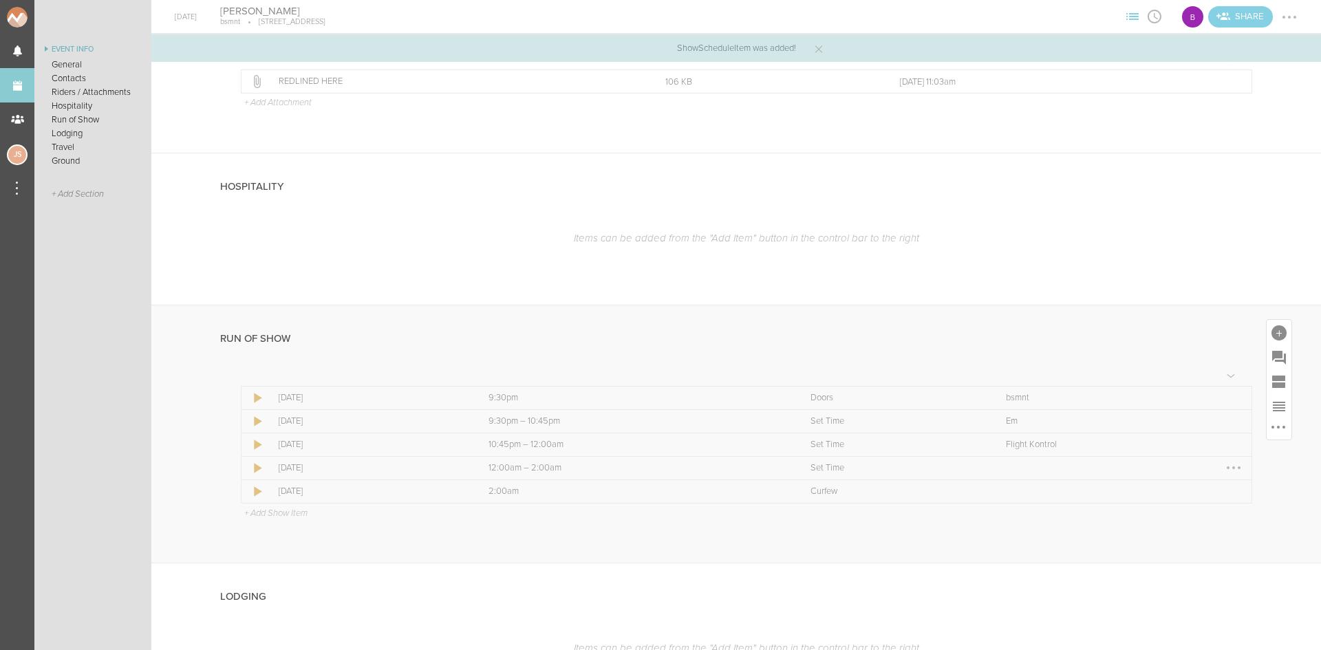
click at [1223, 473] on div at bounding box center [1234, 468] width 22 height 22
click at [1220, 501] on link "Edit Item" at bounding box center [1192, 494] width 106 height 25
select select "Set Time"
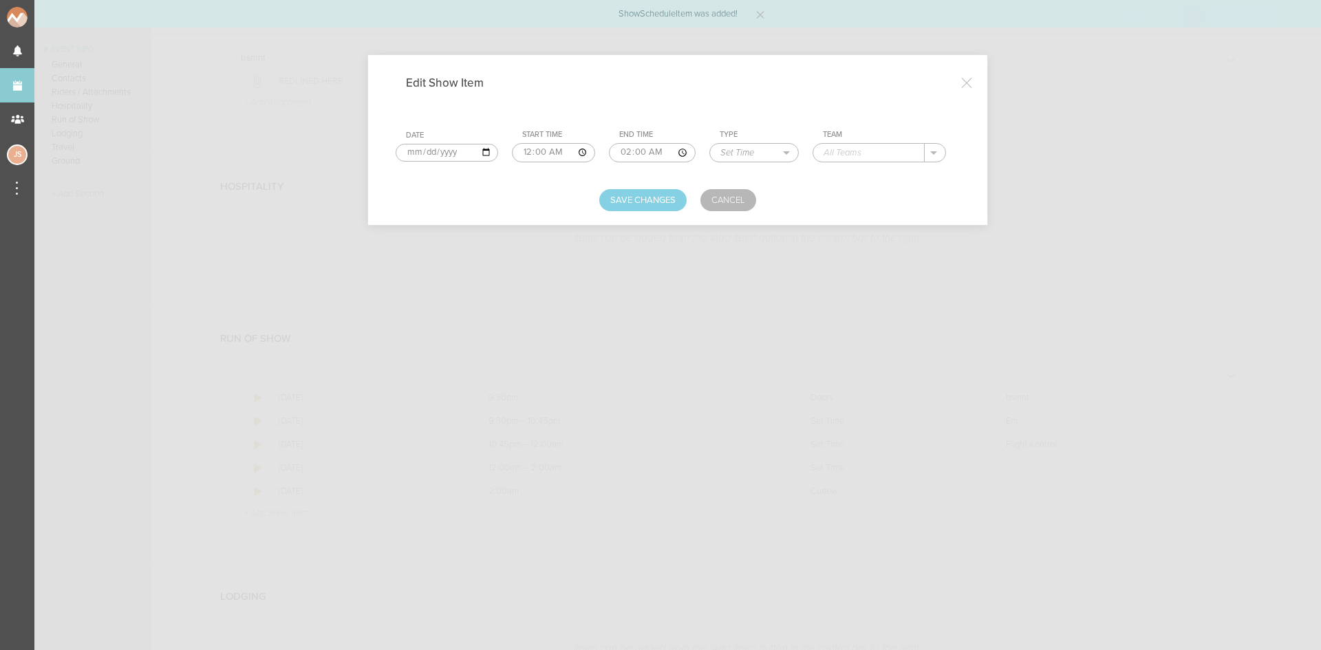
click at [879, 141] on td "Team ." at bounding box center [886, 146] width 147 height 43
click at [880, 147] on input "text" at bounding box center [868, 153] width 111 height 18
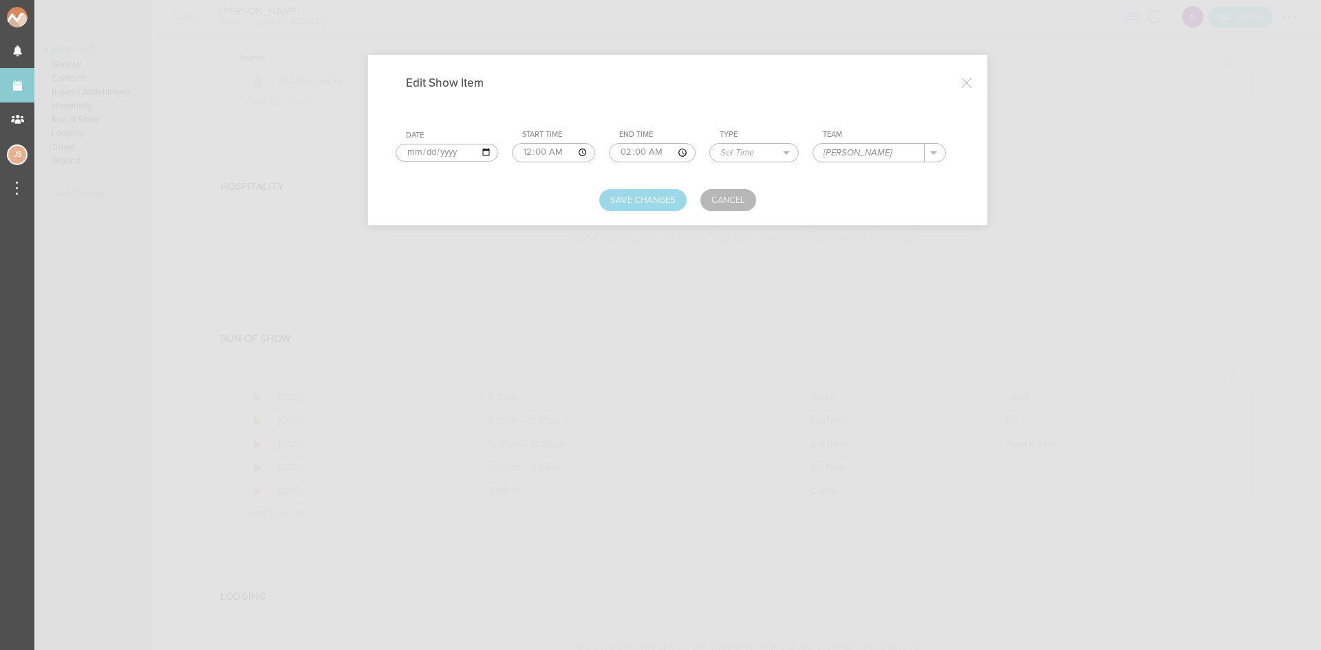
type input "Tony Romera"
click at [664, 191] on button "Save Changes" at bounding box center [642, 200] width 87 height 22
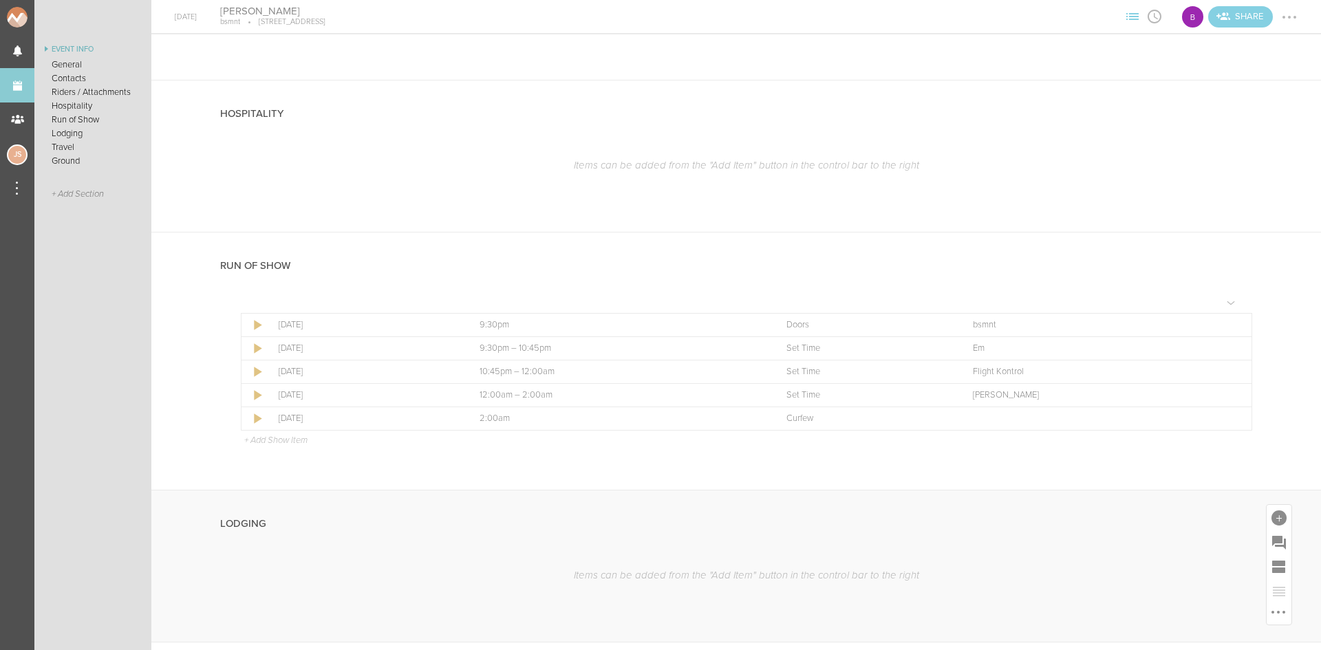
scroll to position [895, 0]
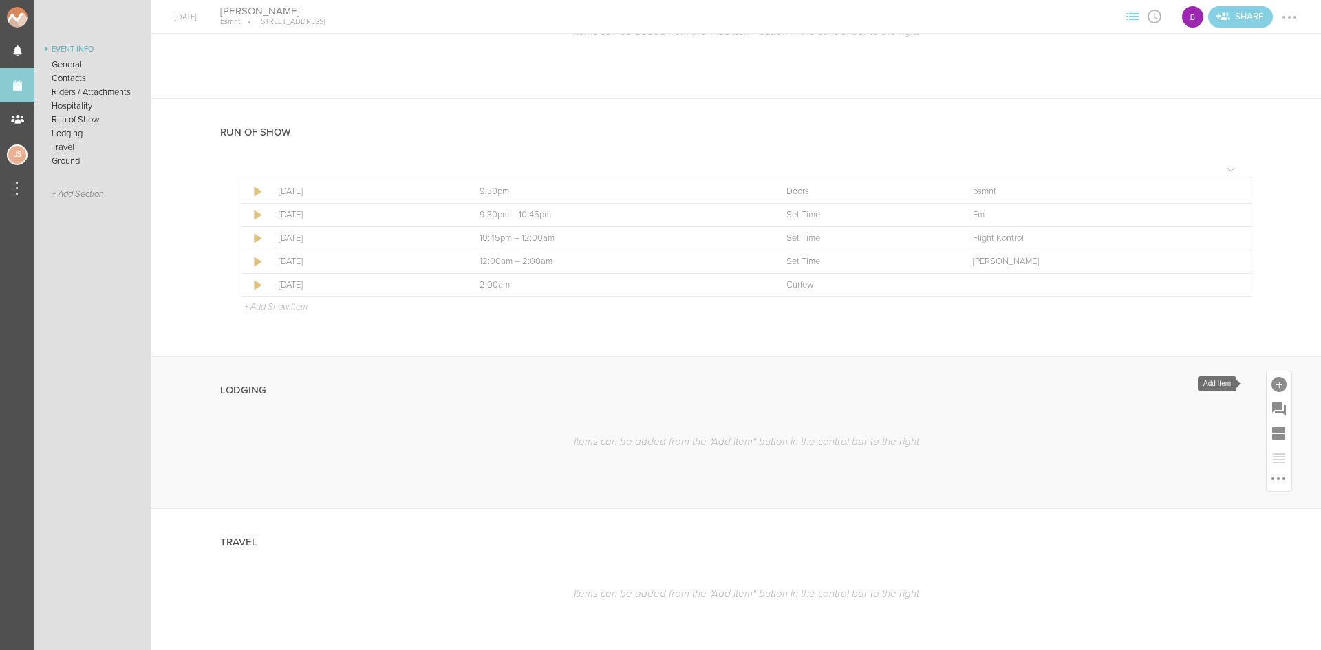
click at [1272, 389] on div at bounding box center [1279, 384] width 15 height 15
click at [1087, 586] on icon at bounding box center [1087, 595] width 28 height 28
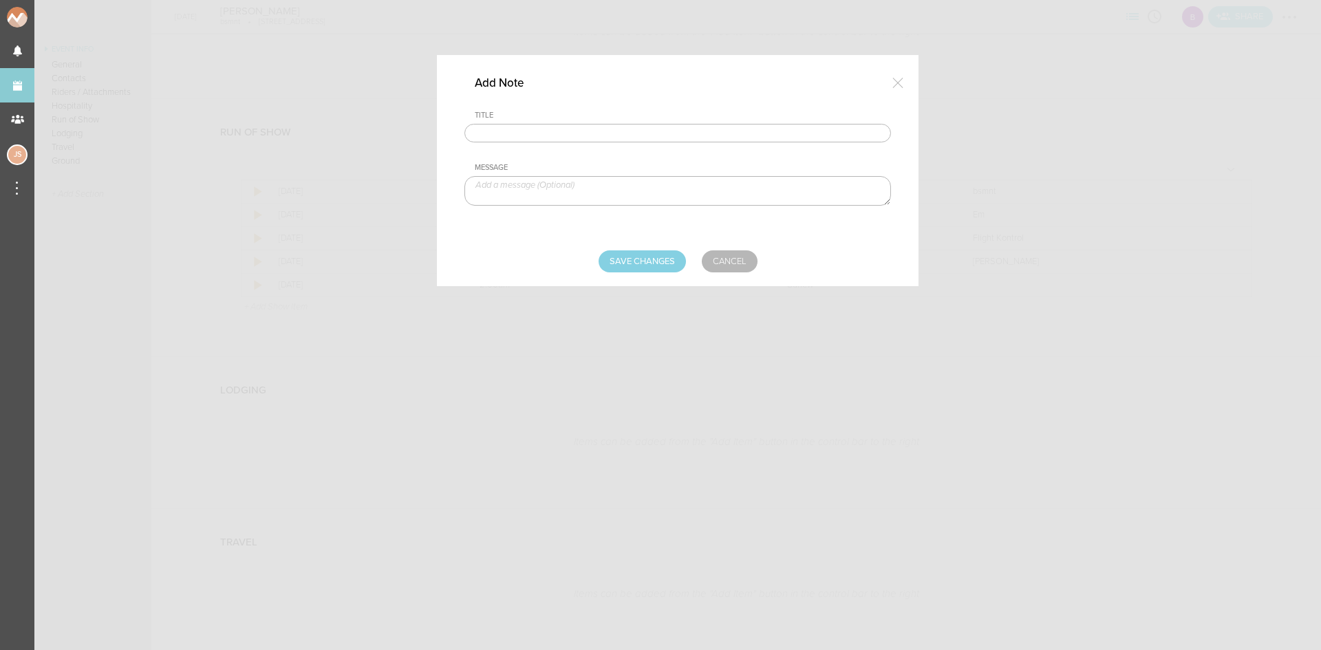
click at [560, 140] on input "text" at bounding box center [678, 133] width 427 height 19
type input "Lodging/GROUND"
click at [562, 192] on textarea at bounding box center [678, 191] width 427 height 30
type textarea "$400 hotel and ground buyout to be sent with final payment"
click at [619, 258] on input "Save Changes" at bounding box center [642, 261] width 87 height 22
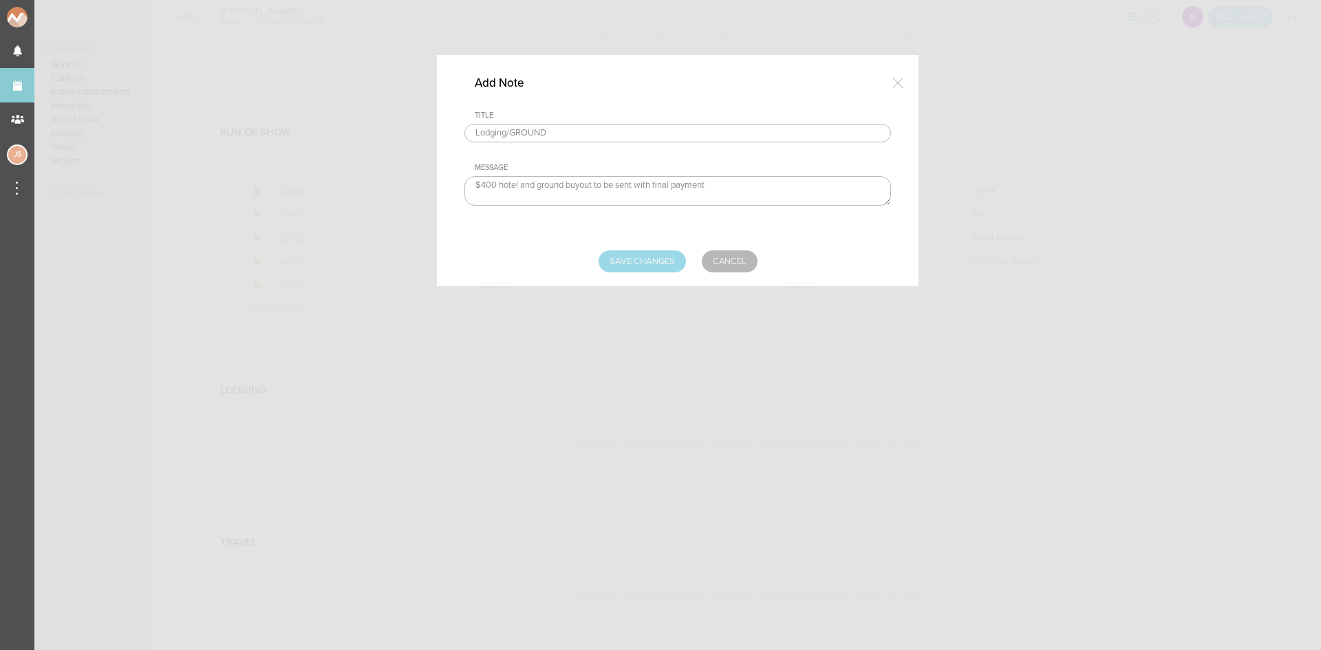
type input "Saving..."
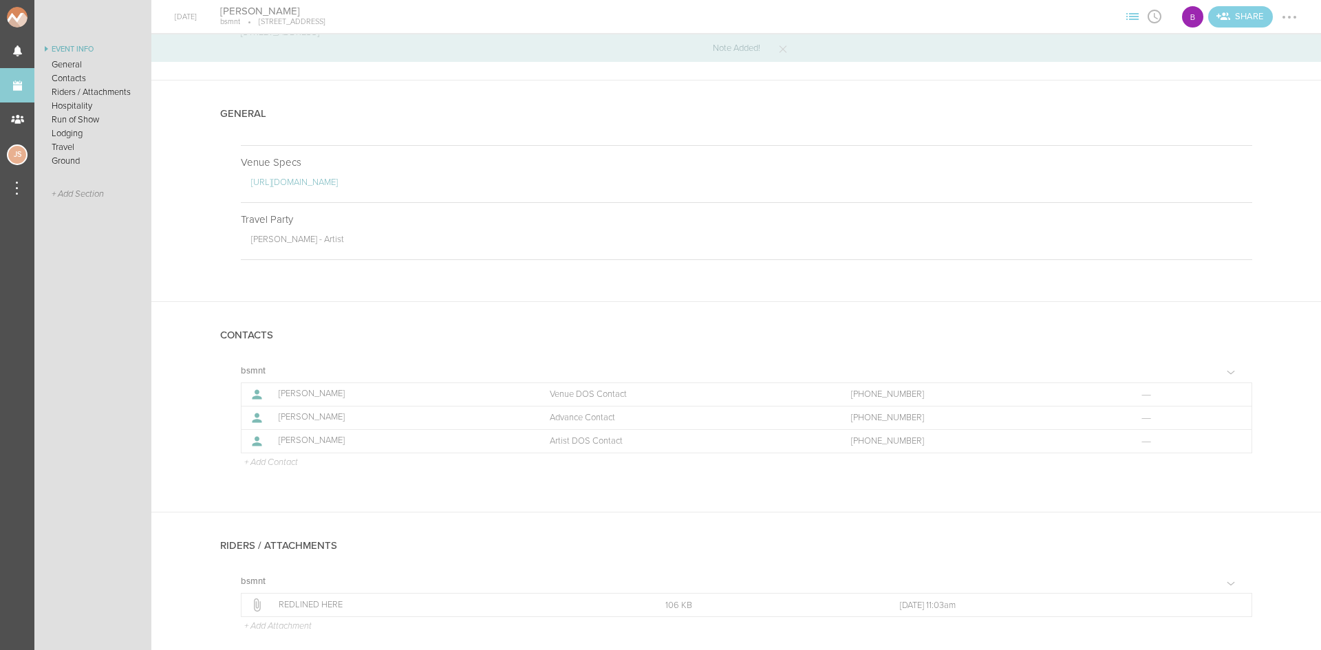
scroll to position [0, 0]
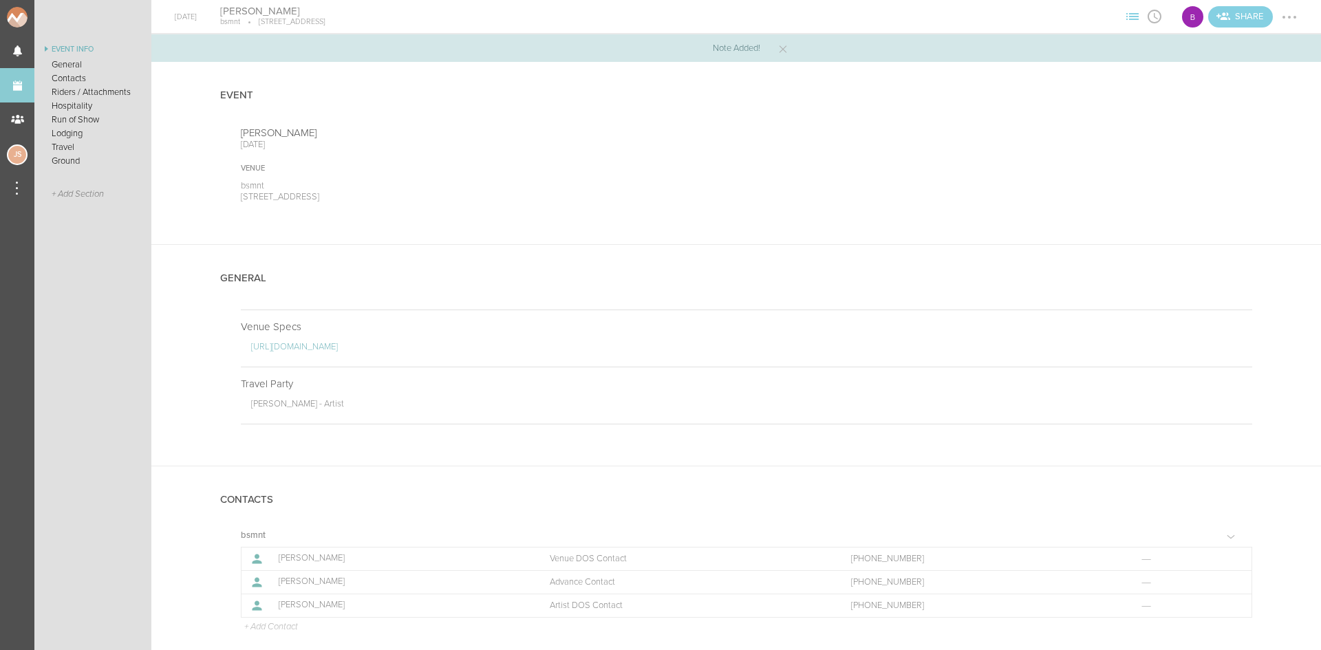
click at [1295, 12] on div at bounding box center [1290, 17] width 22 height 22
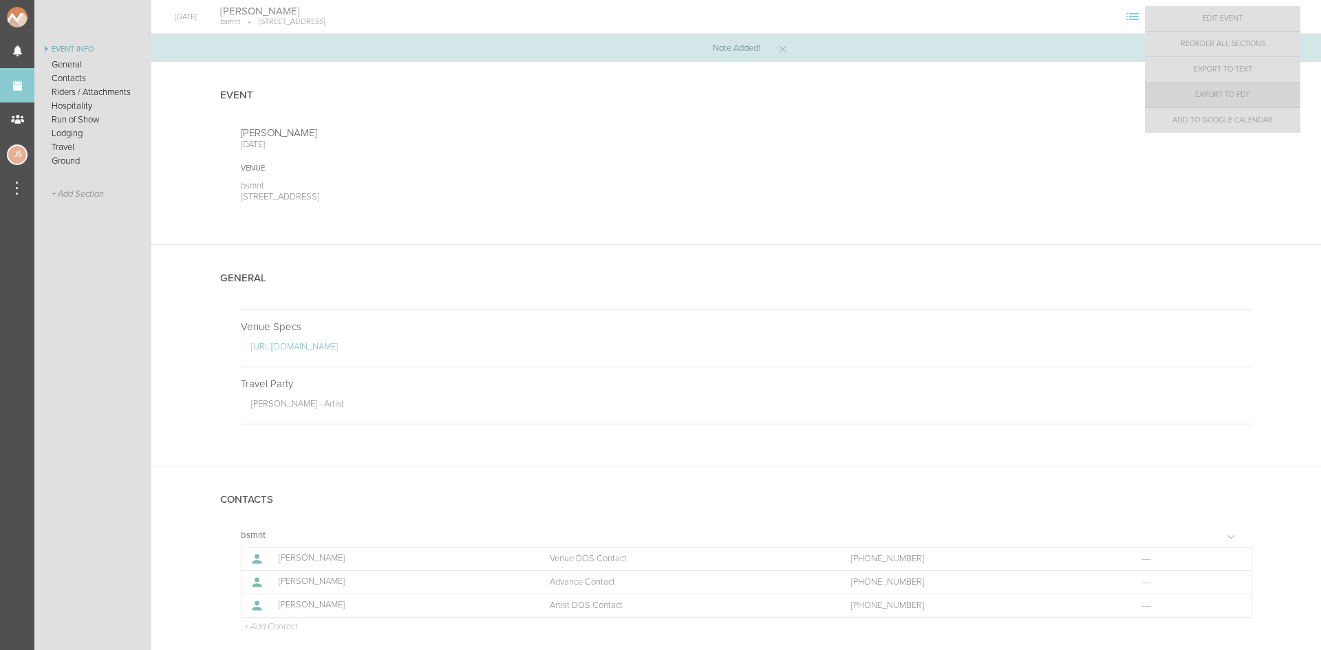
click at [1259, 100] on link "Export to PDF" at bounding box center [1223, 95] width 156 height 25
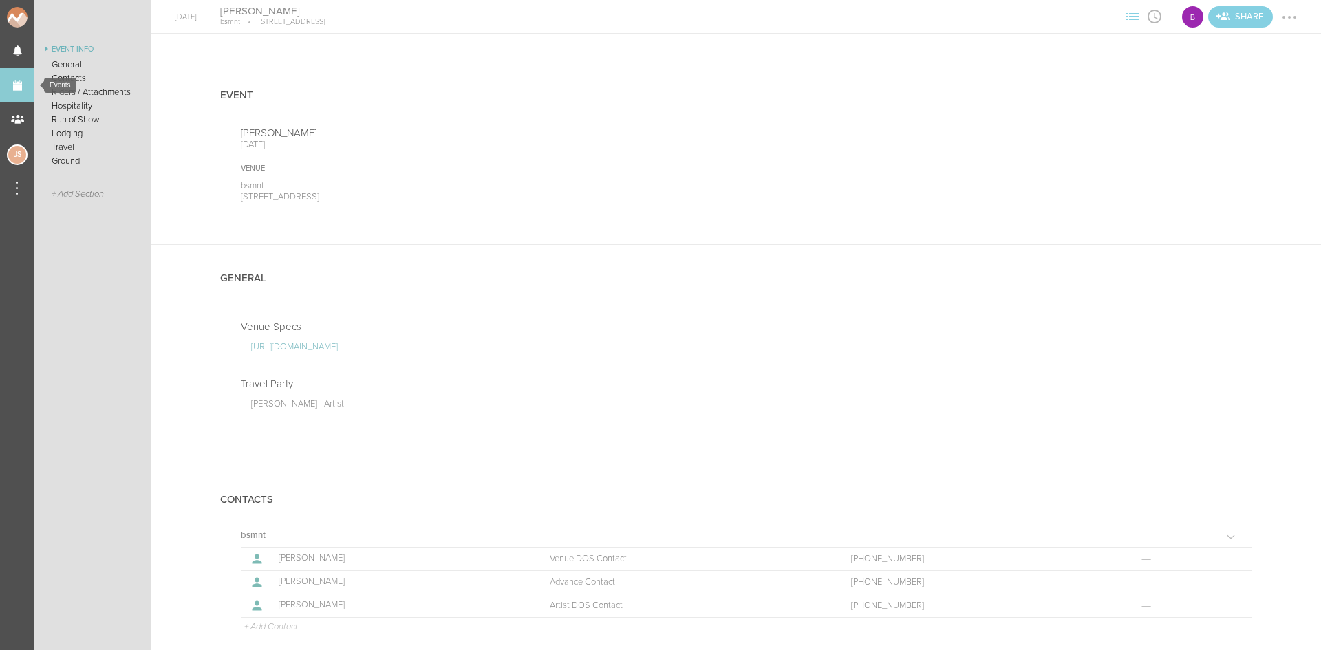
click at [25, 85] on link "Events" at bounding box center [17, 85] width 34 height 34
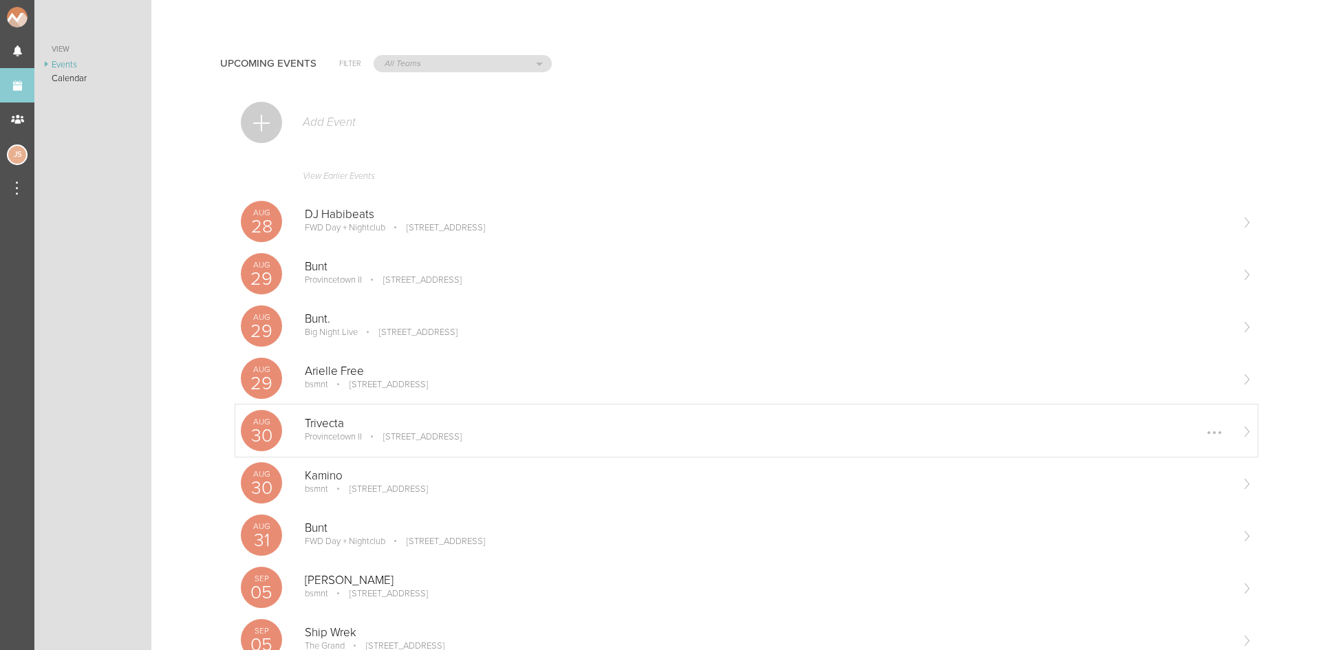
click at [402, 443] on div "[GEOGRAPHIC_DATA] II [STREET_ADDRESS] Edit Remove" at bounding box center [768, 431] width 926 height 28
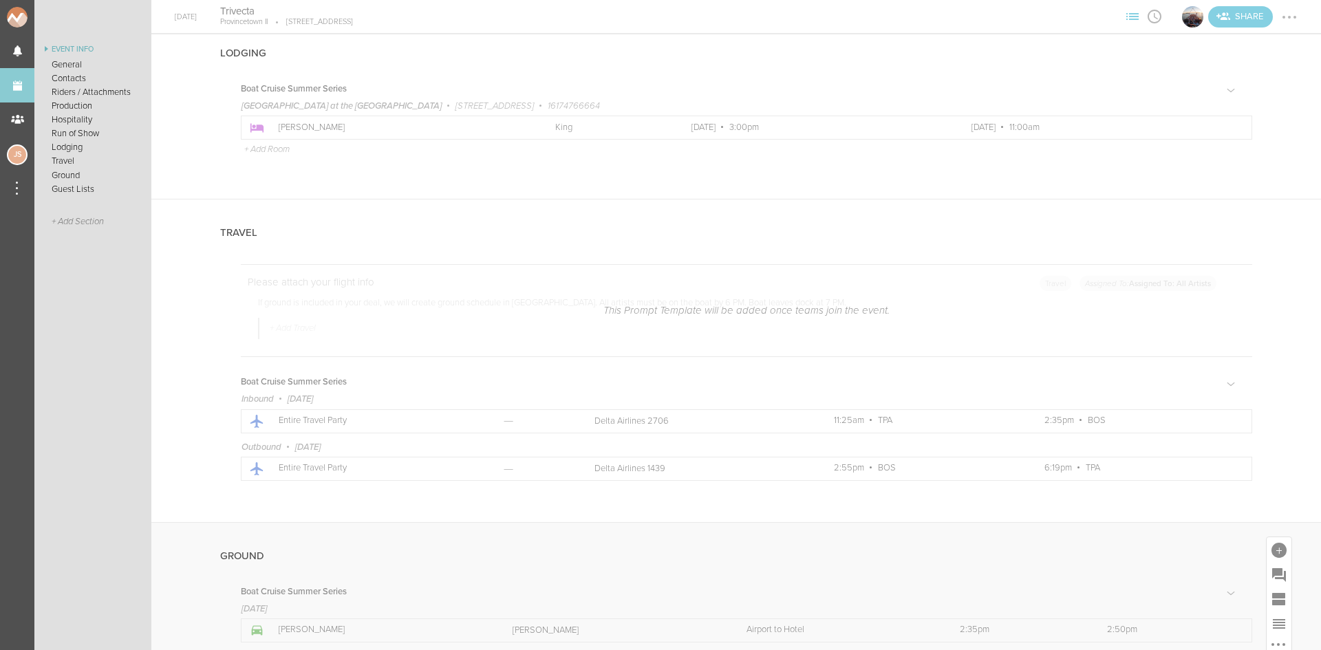
scroll to position [2271, 0]
